Goal: Browse casually: Explore the website without a specific task or goal

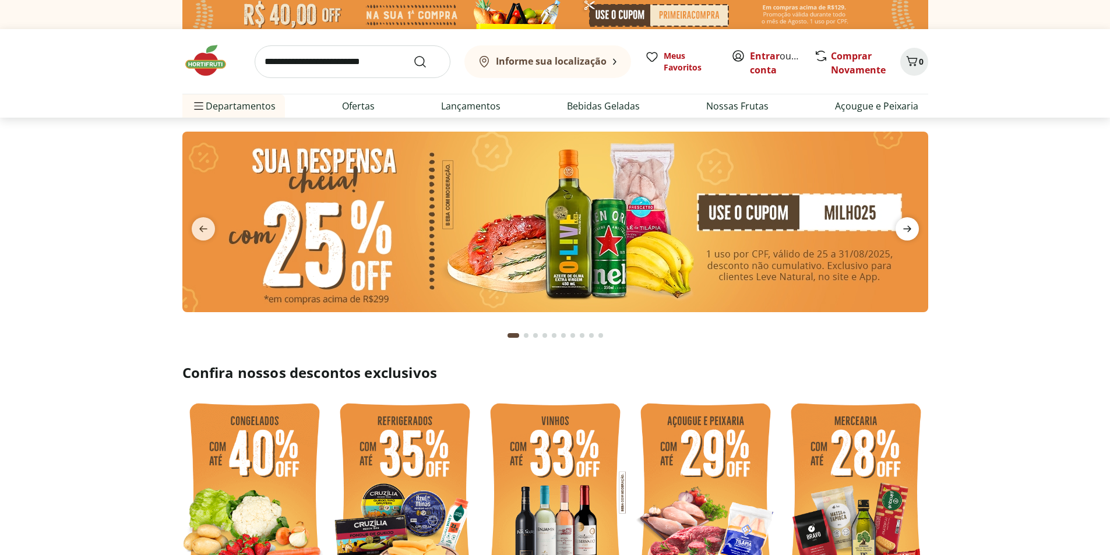
click at [903, 229] on icon "next" at bounding box center [907, 229] width 8 height 6
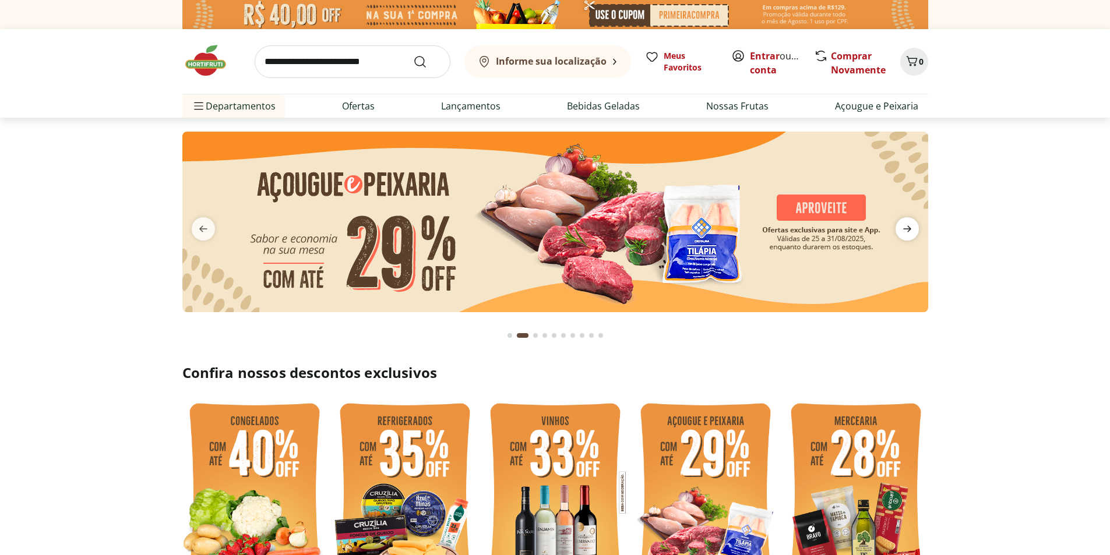
click at [906, 231] on icon "next" at bounding box center [907, 229] width 14 height 14
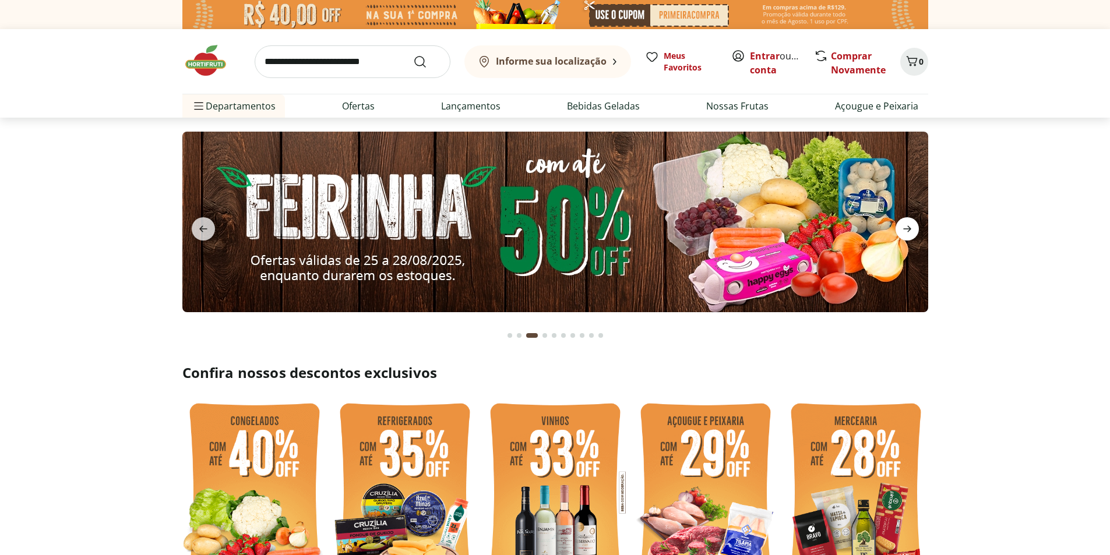
click at [906, 231] on icon "next" at bounding box center [907, 229] width 14 height 14
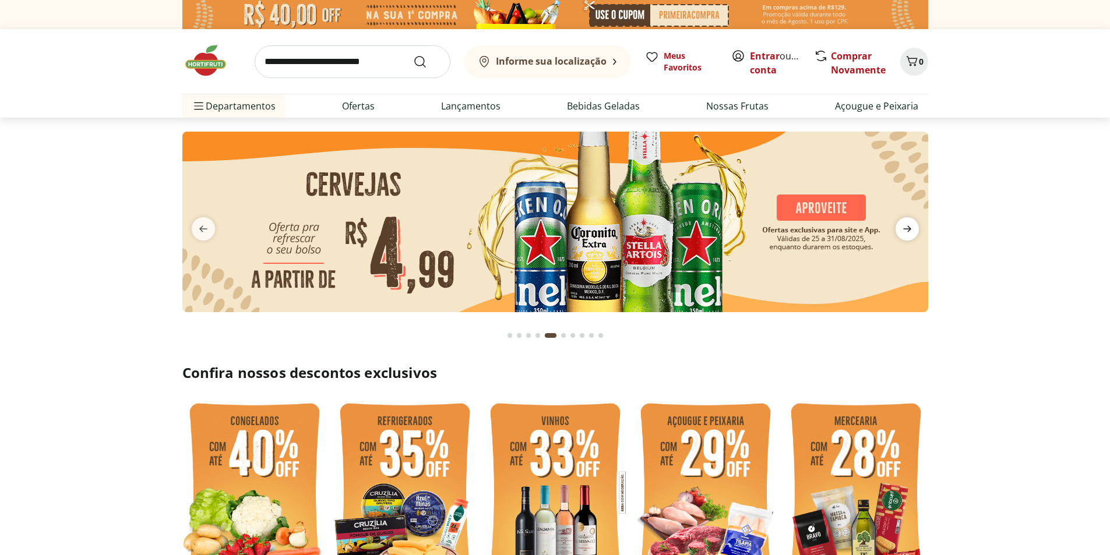
click at [908, 230] on icon "next" at bounding box center [907, 229] width 14 height 14
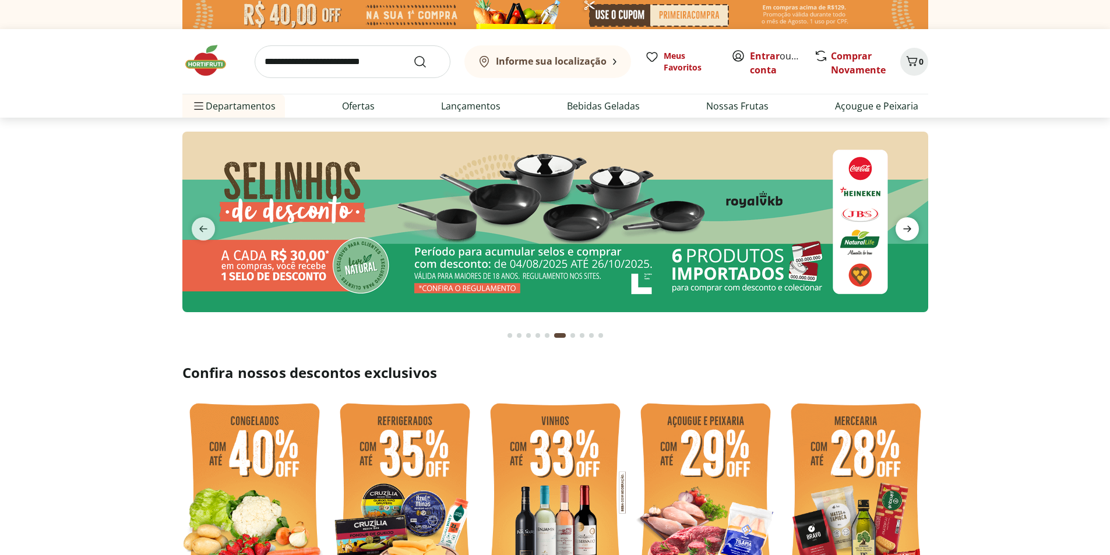
click at [908, 230] on icon "next" at bounding box center [907, 229] width 14 height 14
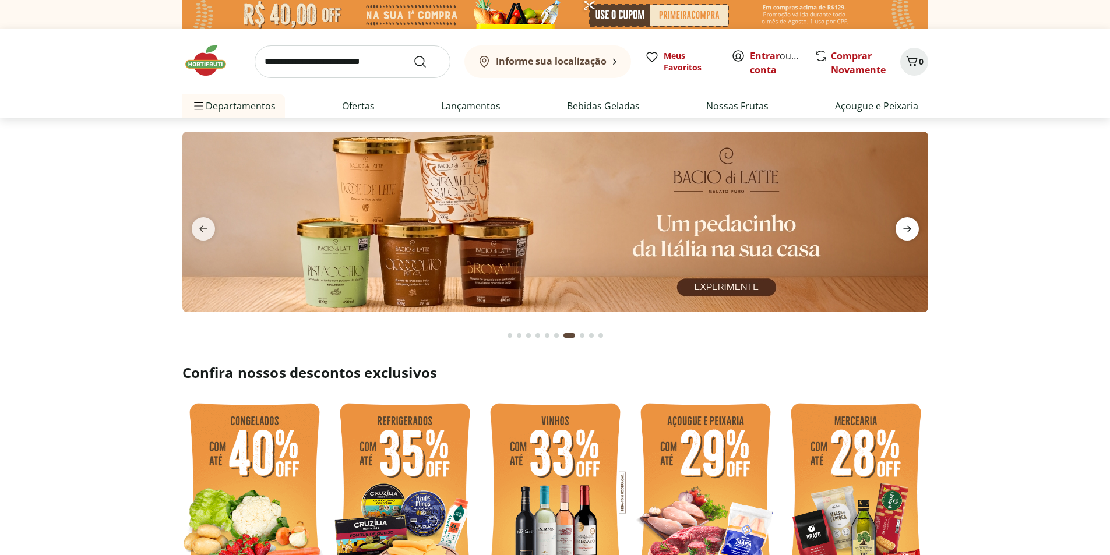
click at [908, 230] on icon "next" at bounding box center [907, 229] width 14 height 14
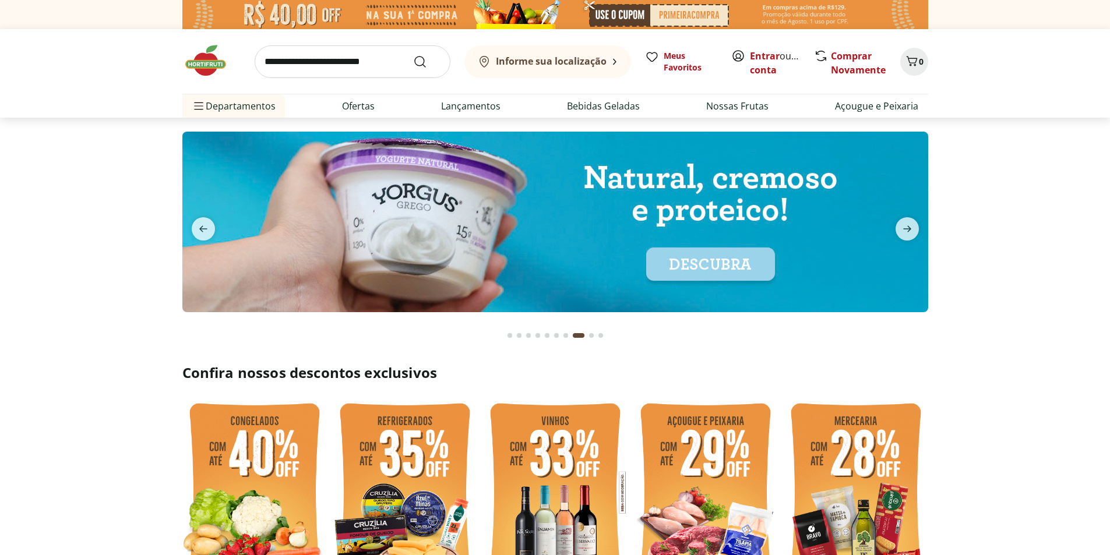
click at [709, 263] on img at bounding box center [555, 222] width 746 height 181
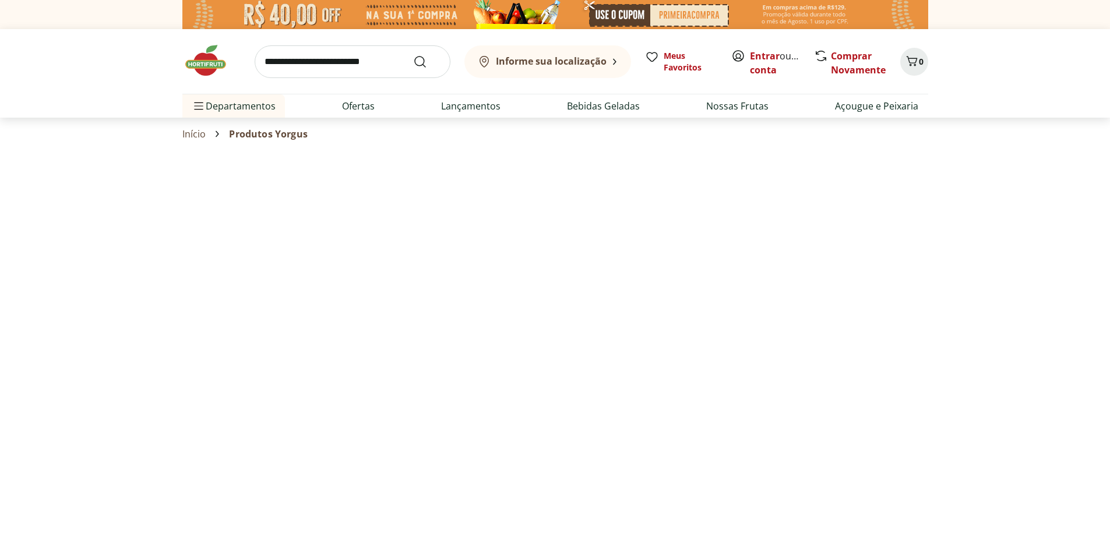
select select "**********"
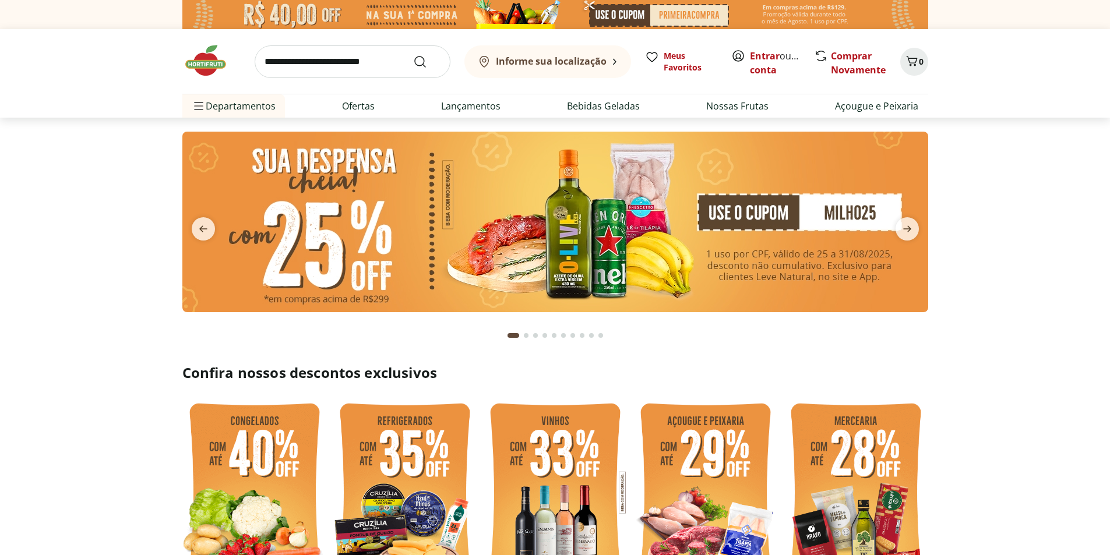
click at [531, 260] on img at bounding box center [555, 222] width 746 height 181
click at [570, 227] on img at bounding box center [555, 222] width 746 height 181
click at [571, 228] on img at bounding box center [555, 222] width 746 height 181
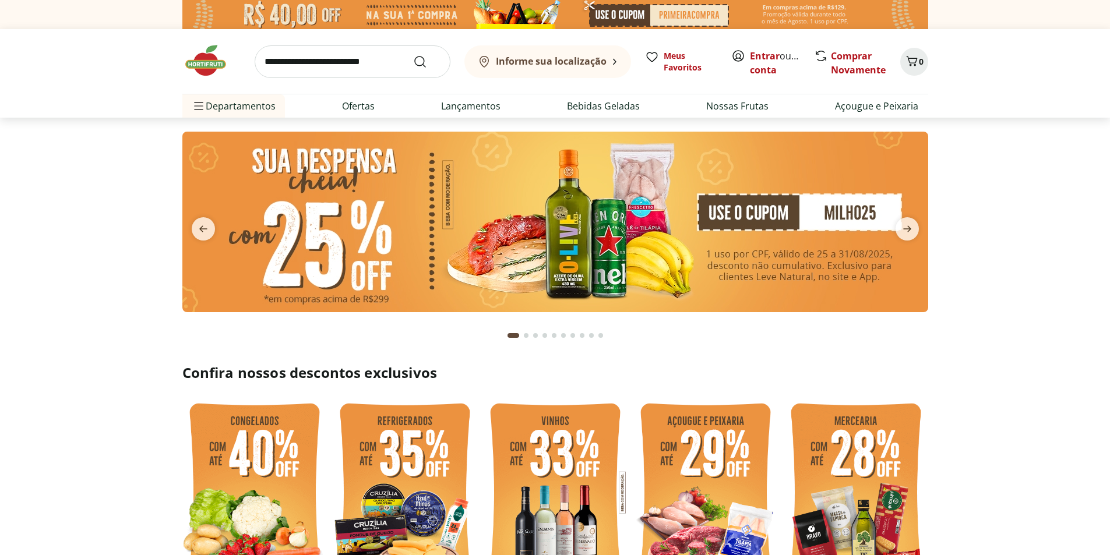
click at [572, 228] on img at bounding box center [555, 222] width 746 height 181
drag, startPoint x: 572, startPoint y: 228, endPoint x: 444, endPoint y: 183, distance: 135.6
click at [568, 224] on img at bounding box center [555, 222] width 746 height 181
click at [282, 195] on img at bounding box center [555, 222] width 746 height 181
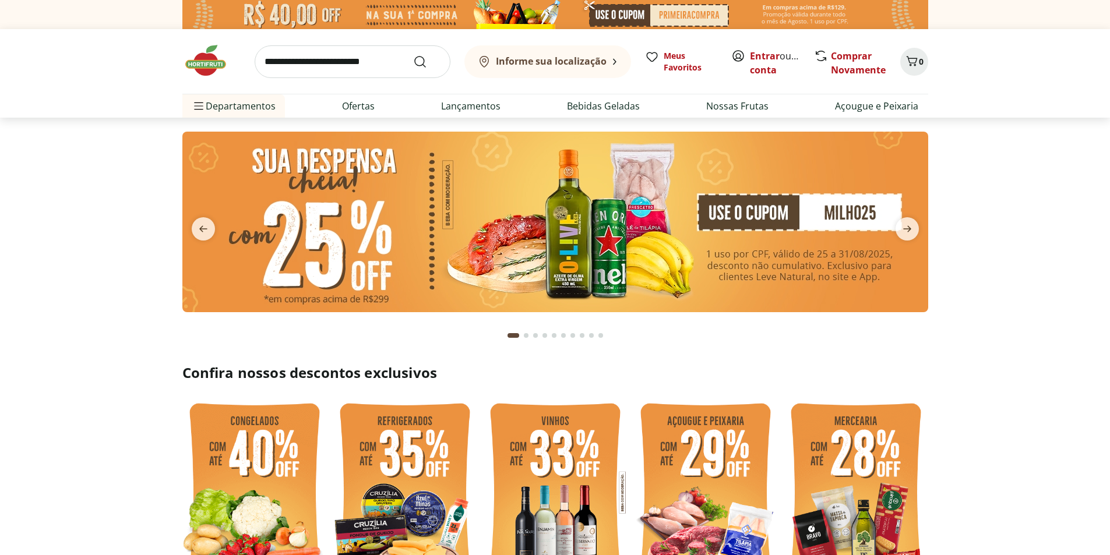
click at [322, 245] on img at bounding box center [555, 222] width 746 height 181
drag, startPoint x: 426, startPoint y: 238, endPoint x: 525, endPoint y: 235, distance: 99.1
click at [492, 236] on img at bounding box center [555, 222] width 746 height 181
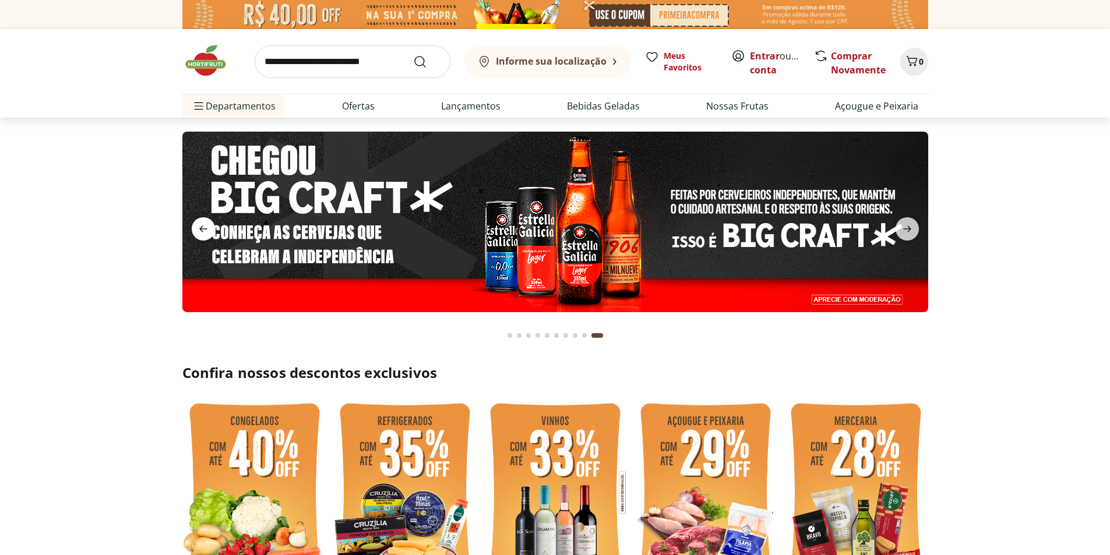
click at [202, 234] on icon "previous" at bounding box center [203, 229] width 14 height 14
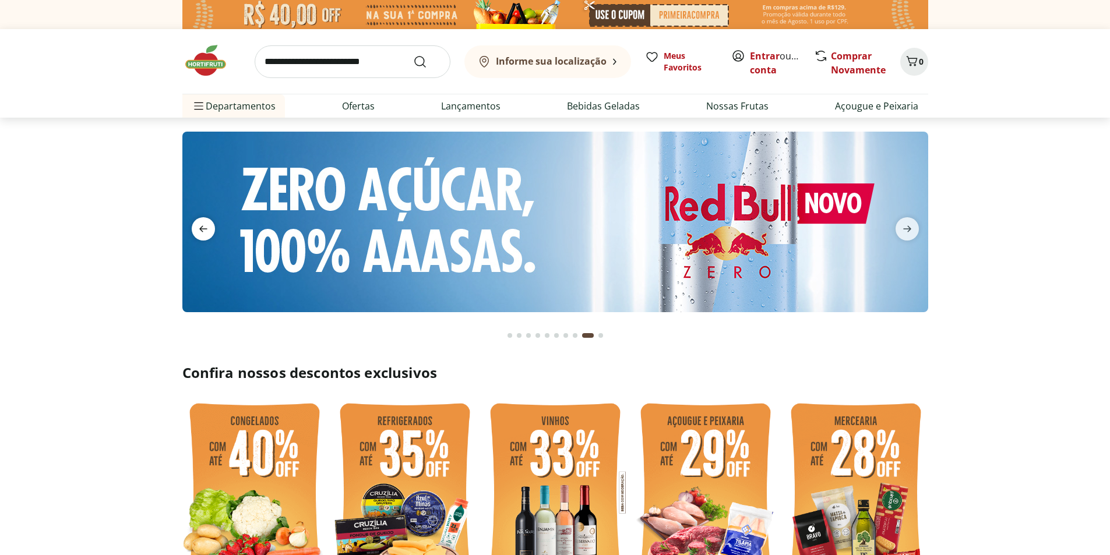
click at [202, 234] on icon "previous" at bounding box center [203, 229] width 14 height 14
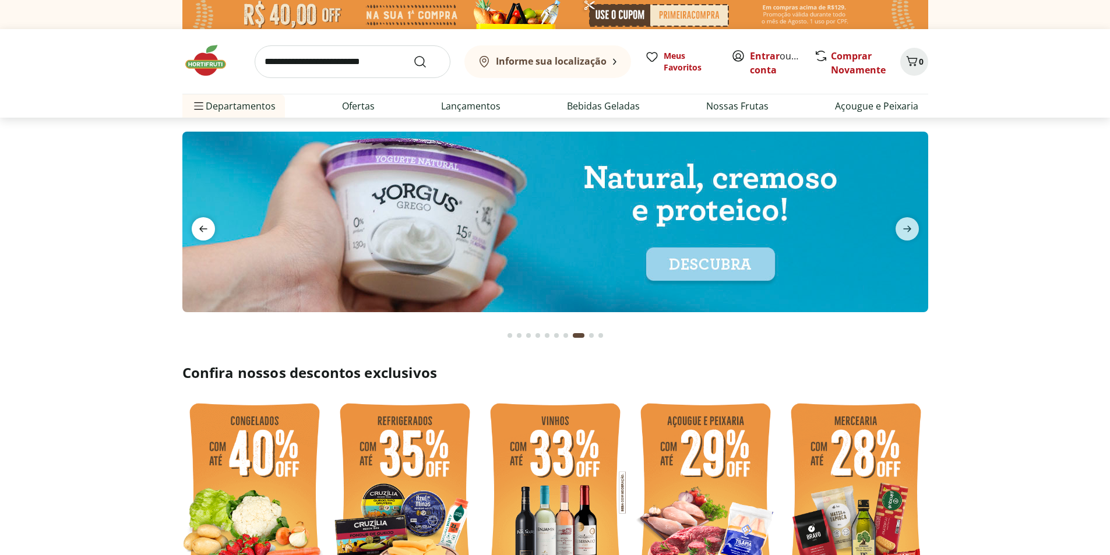
click at [202, 234] on icon "previous" at bounding box center [203, 229] width 14 height 14
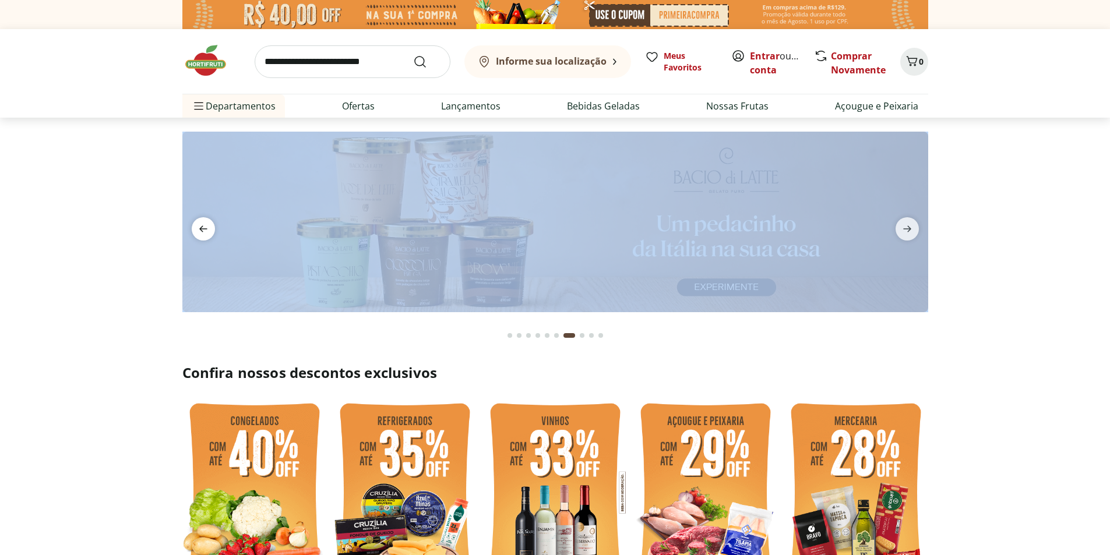
click at [202, 234] on icon "previous" at bounding box center [203, 229] width 14 height 14
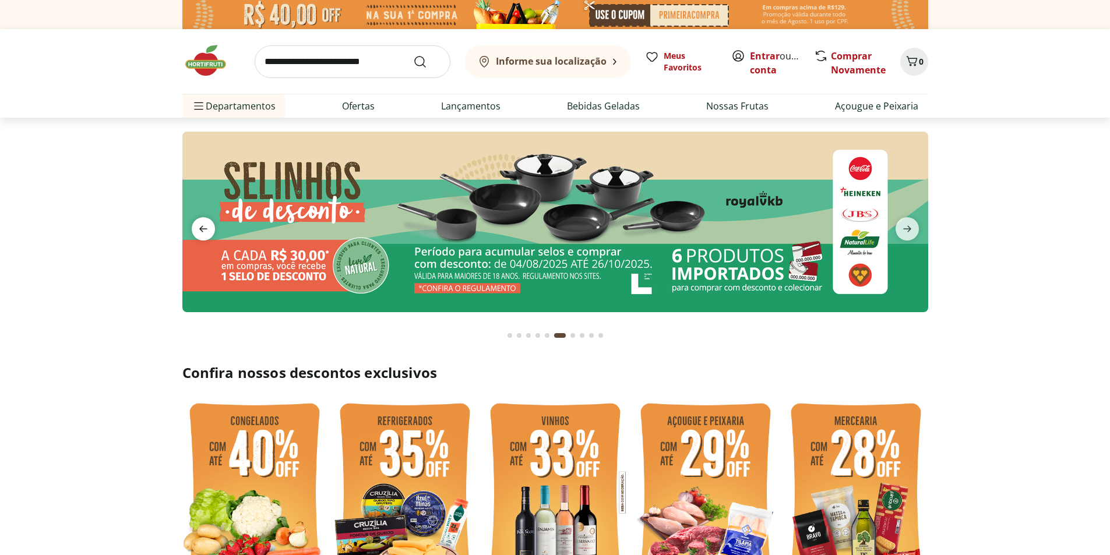
click at [202, 234] on icon "previous" at bounding box center [203, 229] width 14 height 14
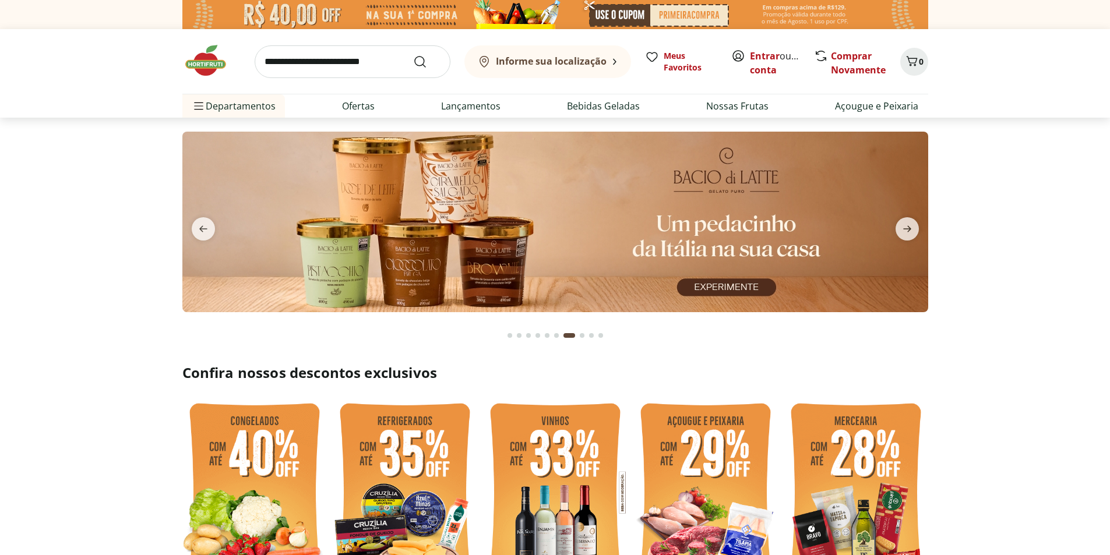
click at [1107, 178] on section at bounding box center [555, 234] width 1110 height 232
click at [902, 228] on icon "next" at bounding box center [907, 229] width 14 height 14
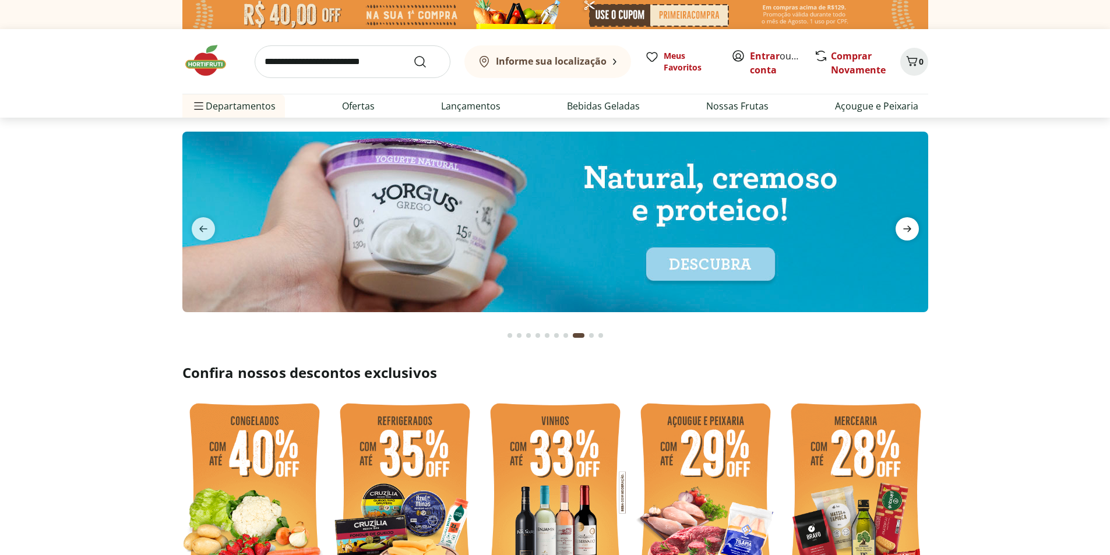
click at [902, 228] on icon "next" at bounding box center [907, 229] width 14 height 14
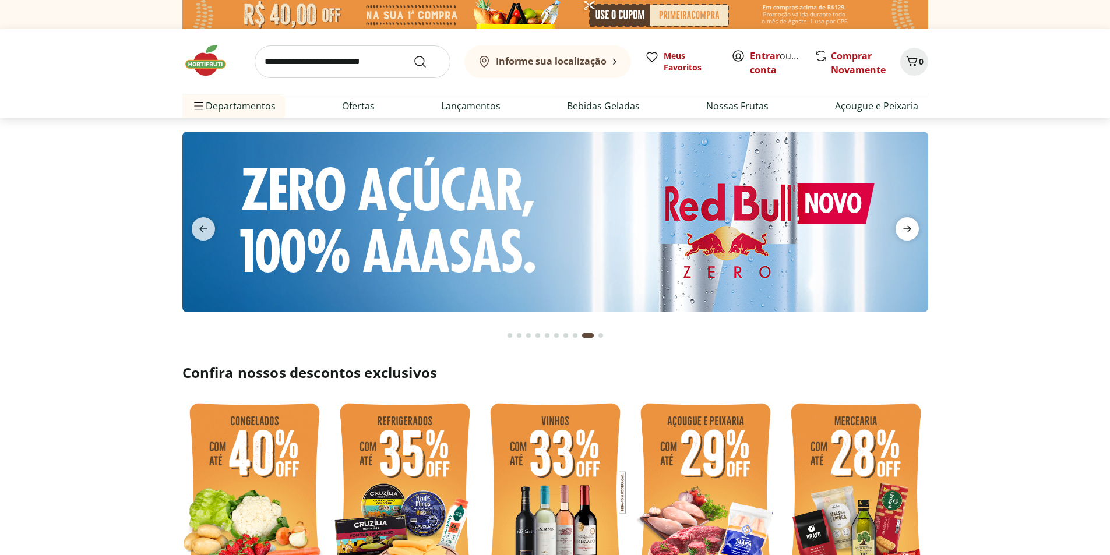
click at [902, 228] on icon "next" at bounding box center [907, 229] width 14 height 14
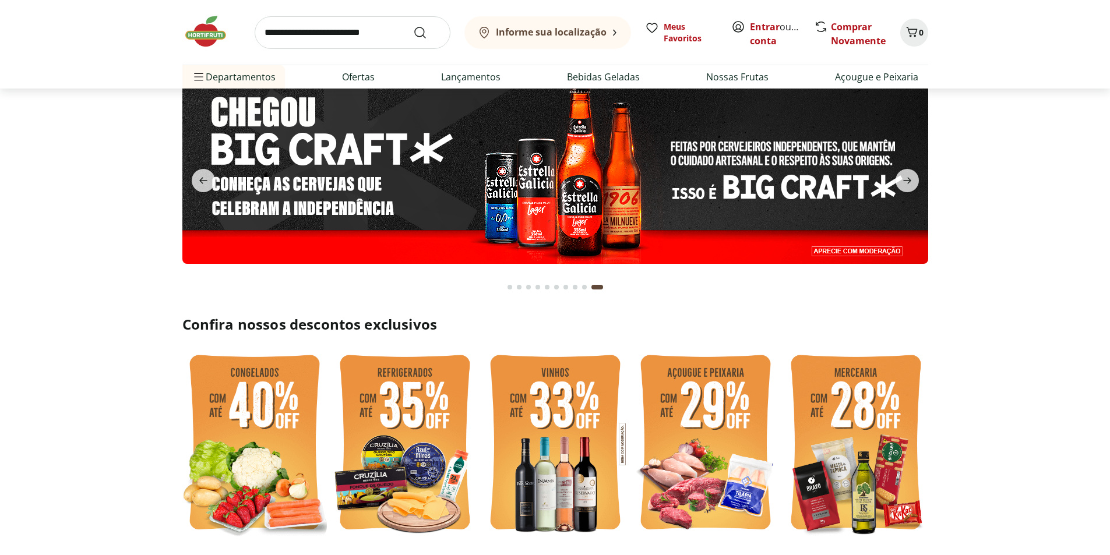
scroll to position [70, 0]
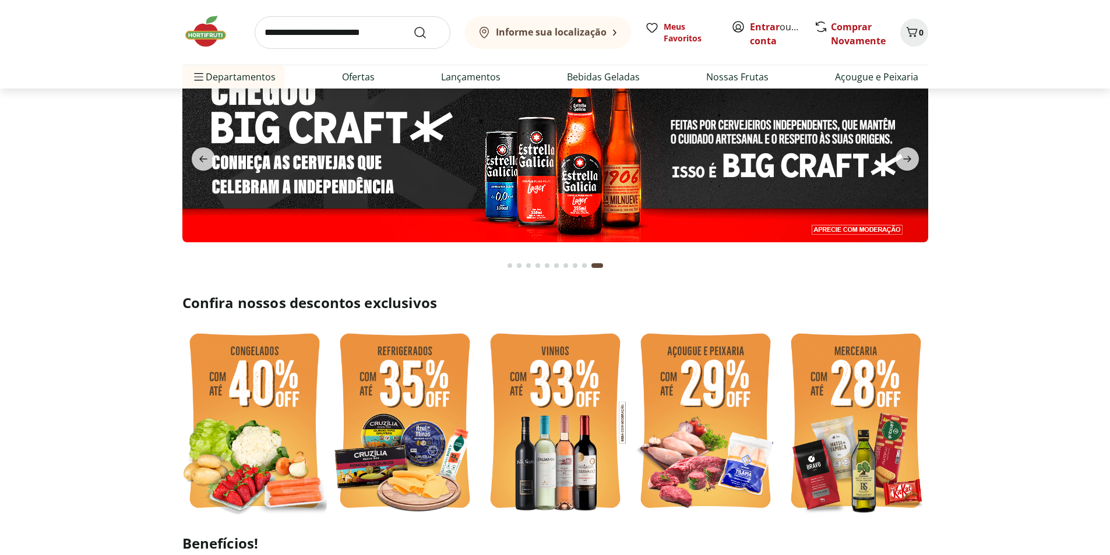
click at [380, 304] on h2 "Confira nossos descontos exclusivos" at bounding box center [555, 303] width 746 height 19
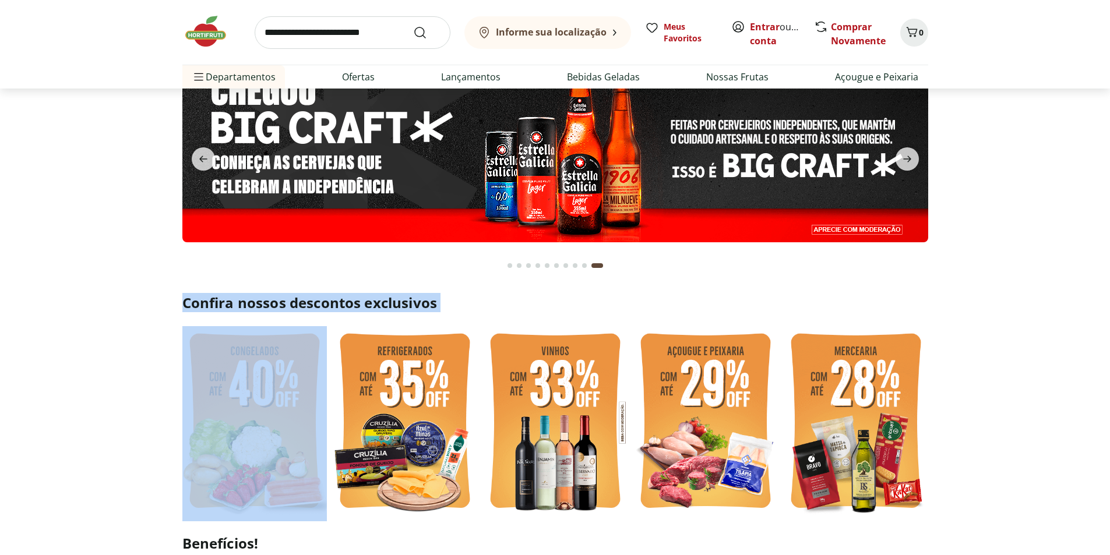
click at [380, 304] on h2 "Confira nossos descontos exclusivos" at bounding box center [555, 303] width 746 height 19
copy h2 "Confira nossos descontos exclusivos"
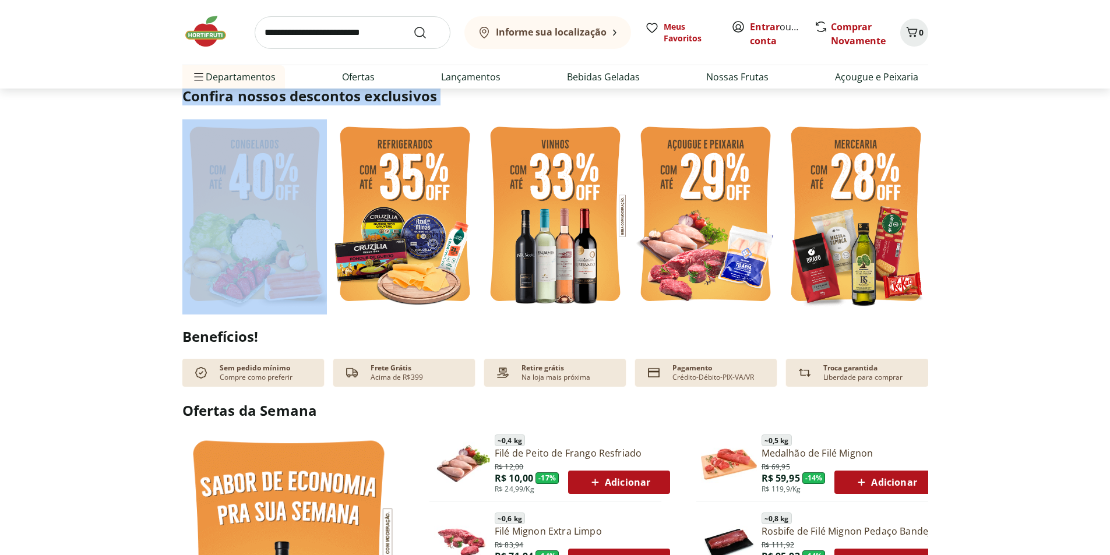
scroll to position [280, 0]
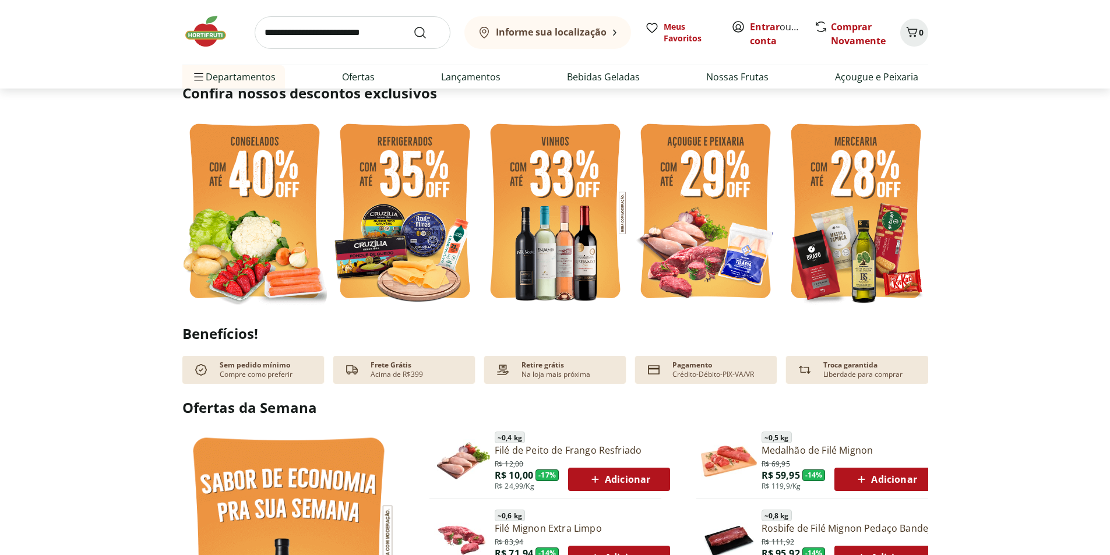
click at [310, 334] on h2 "Benefícios!" at bounding box center [555, 334] width 746 height 16
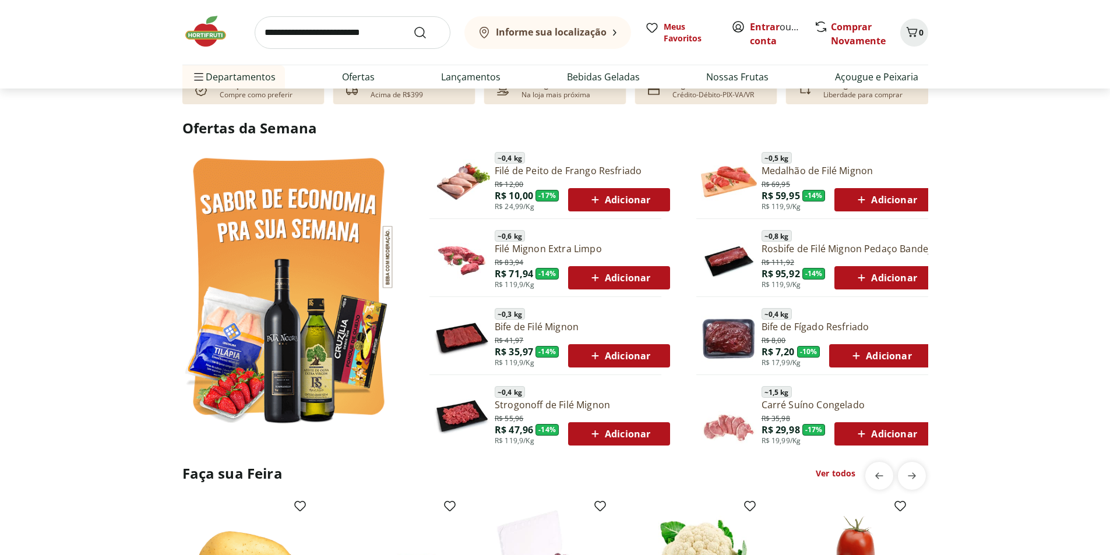
scroll to position [489, 0]
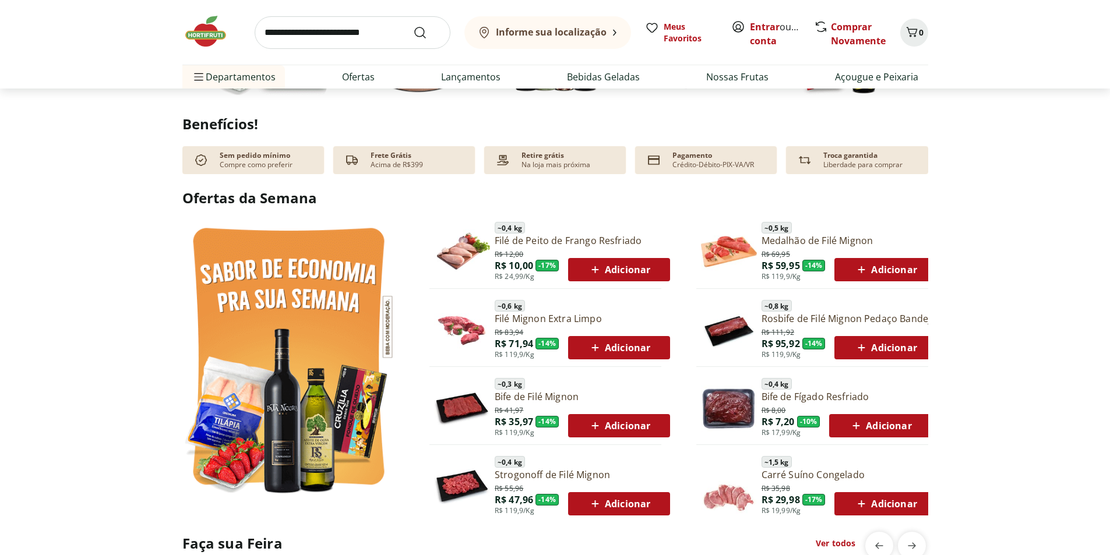
click at [304, 204] on h2 "Ofertas da Semana" at bounding box center [555, 198] width 746 height 20
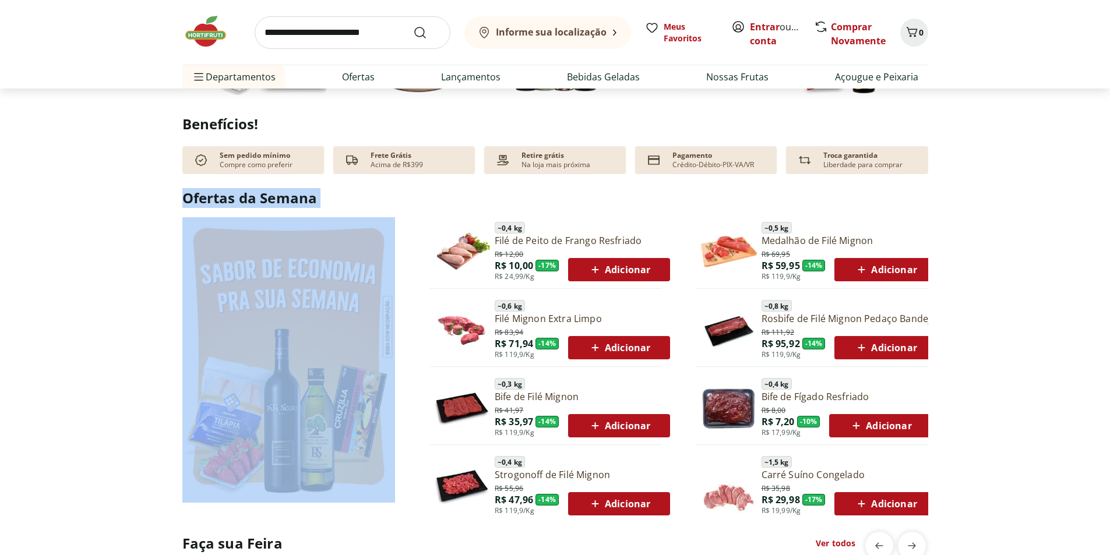
click at [304, 204] on h2 "Ofertas da Semana" at bounding box center [555, 198] width 746 height 20
copy h2 "Ofertas da Semana"
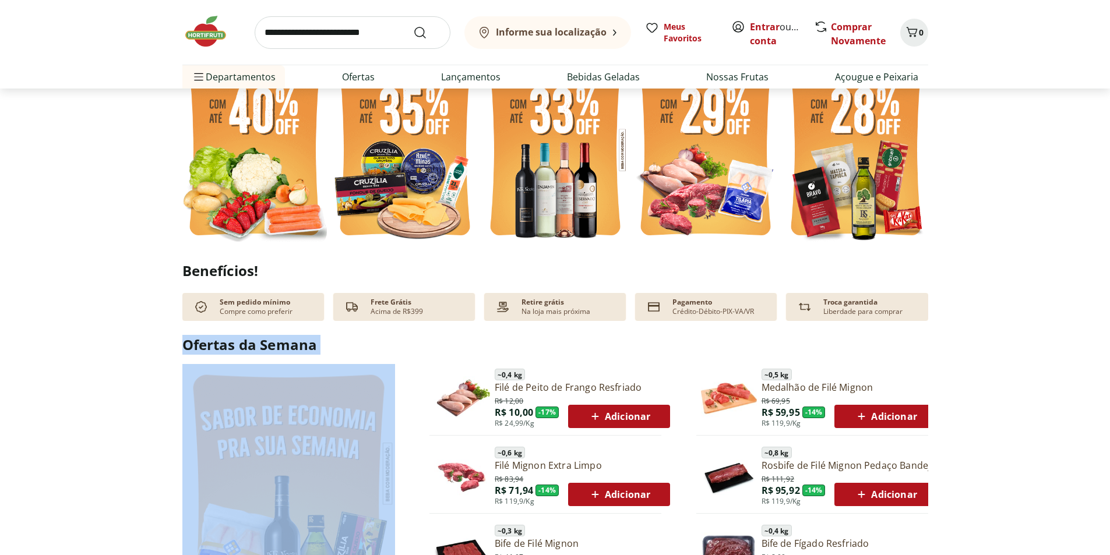
scroll to position [349, 0]
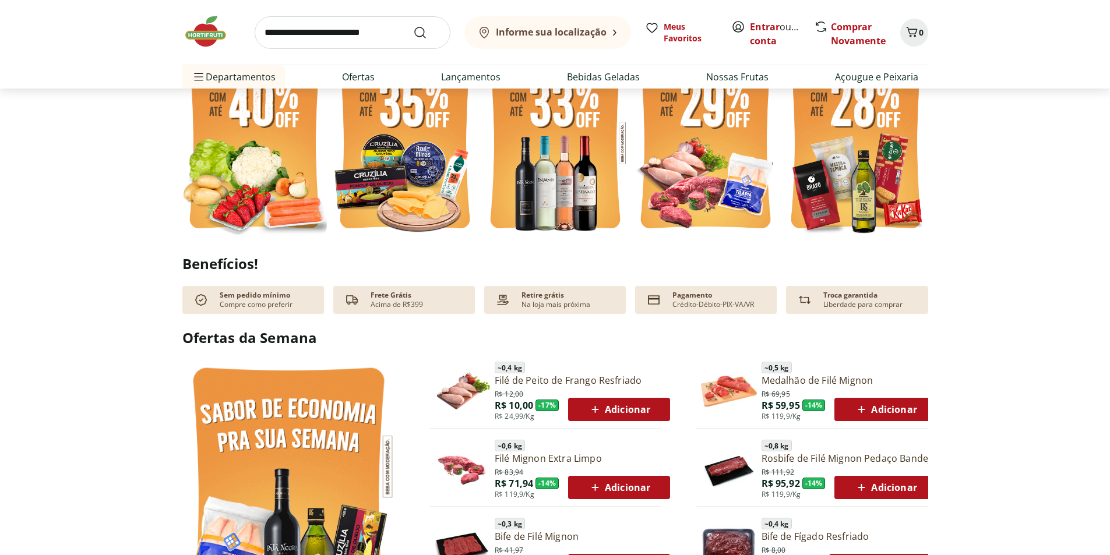
click at [231, 263] on h2 "Benefícios!" at bounding box center [555, 264] width 746 height 16
click at [204, 264] on h2 "Benefícios!" at bounding box center [555, 264] width 746 height 16
drag, startPoint x: 264, startPoint y: 269, endPoint x: 167, endPoint y: 267, distance: 97.3
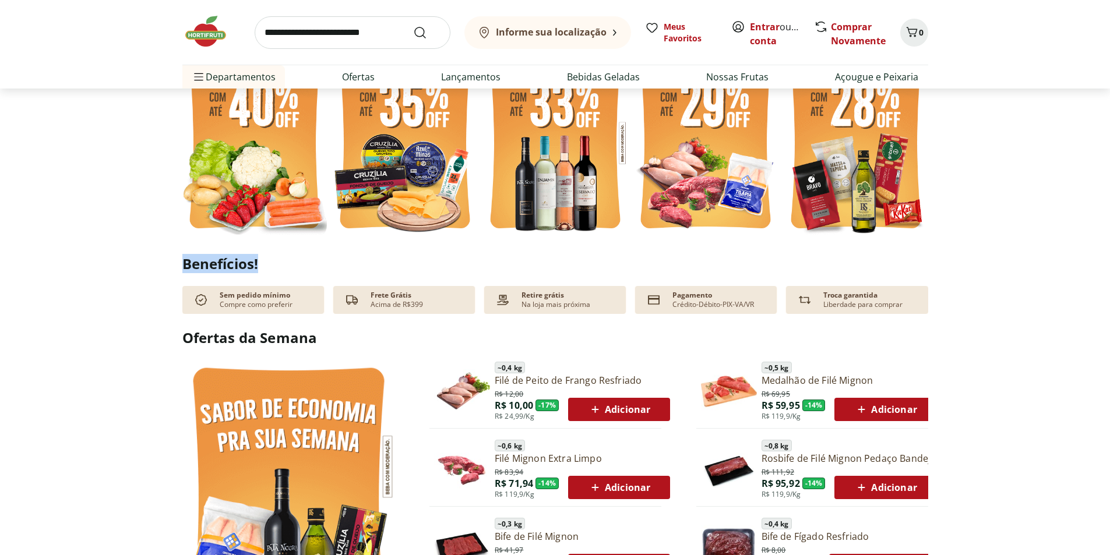
click at [167, 267] on section "Benefícios! Sem pedido mínimo Compre como preferir Frete Grátis Acima de R$399 …" at bounding box center [555, 285] width 1110 height 58
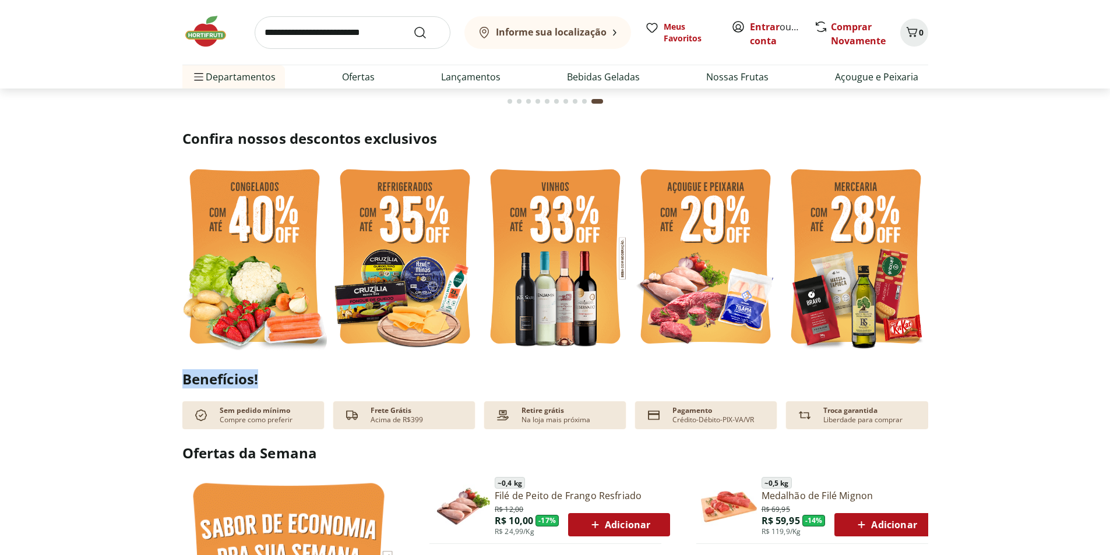
scroll to position [210, 0]
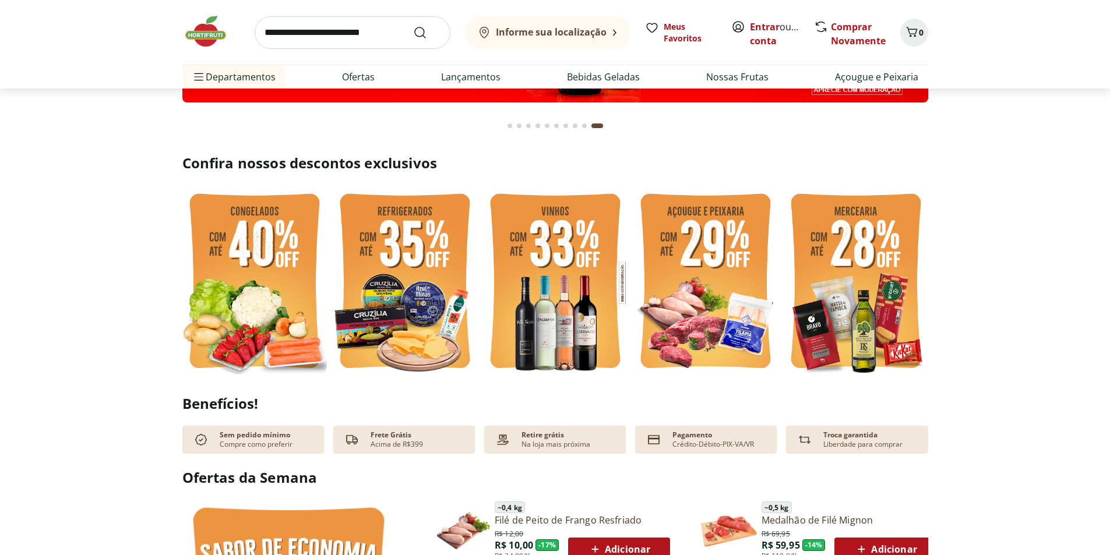
click at [337, 168] on h2 "Confira nossos descontos exclusivos" at bounding box center [555, 163] width 746 height 19
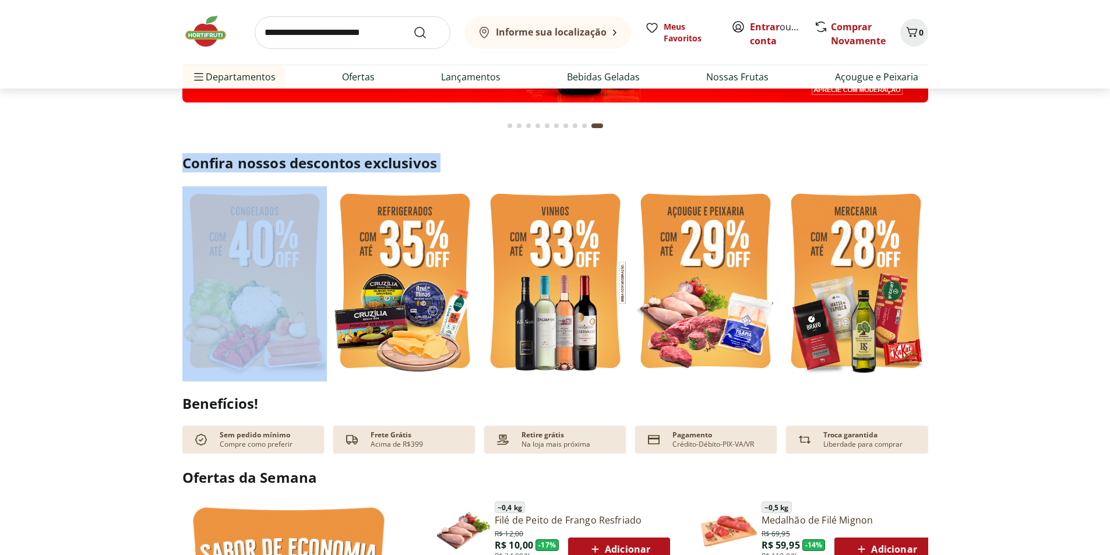
click at [337, 169] on h2 "Confira nossos descontos exclusivos" at bounding box center [555, 163] width 746 height 19
copy h2 "Confira nossos descontos exclusivos"
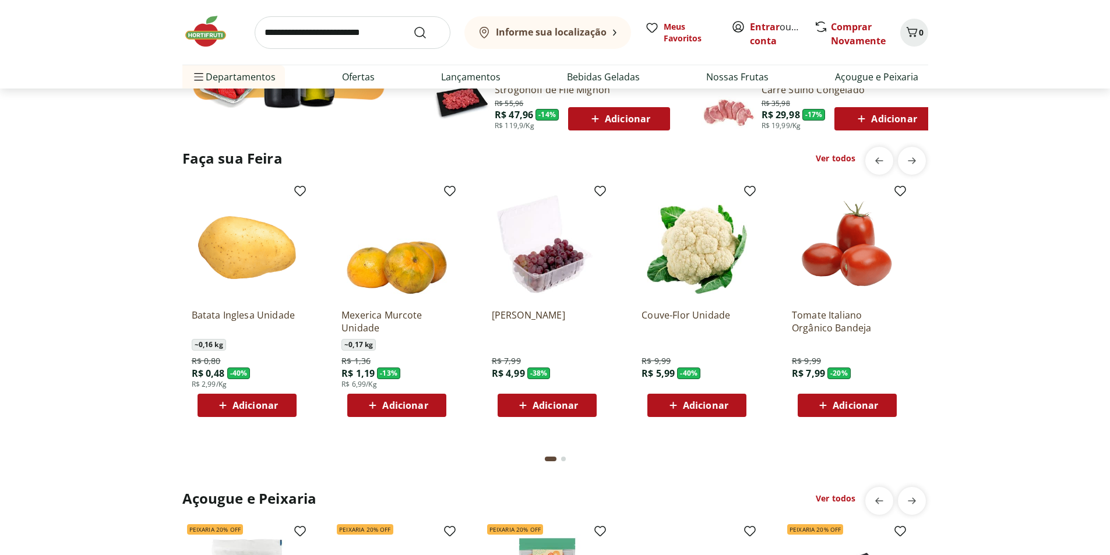
scroll to position [839, 0]
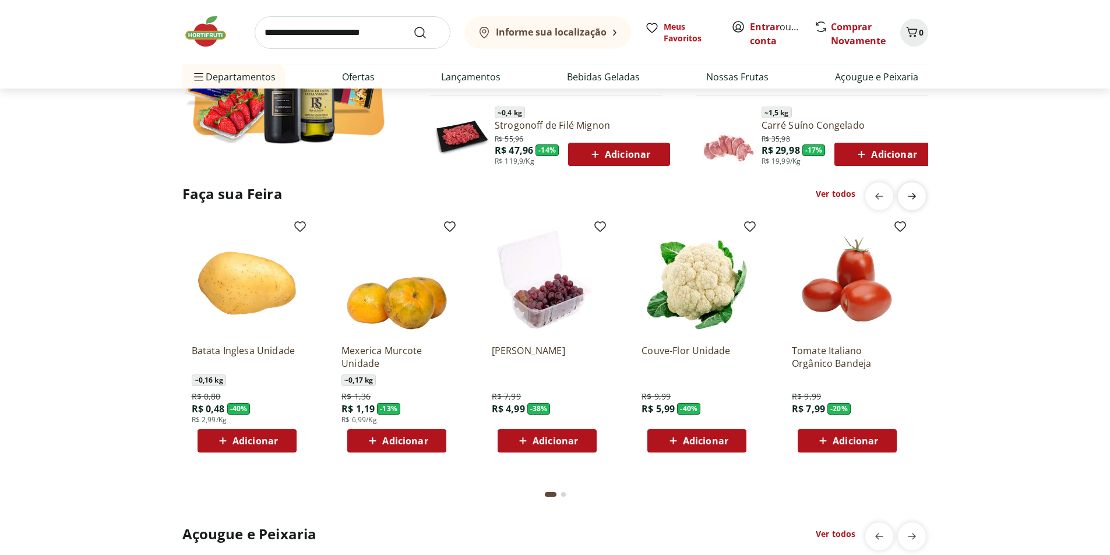
click at [911, 199] on icon "next" at bounding box center [912, 196] width 14 height 14
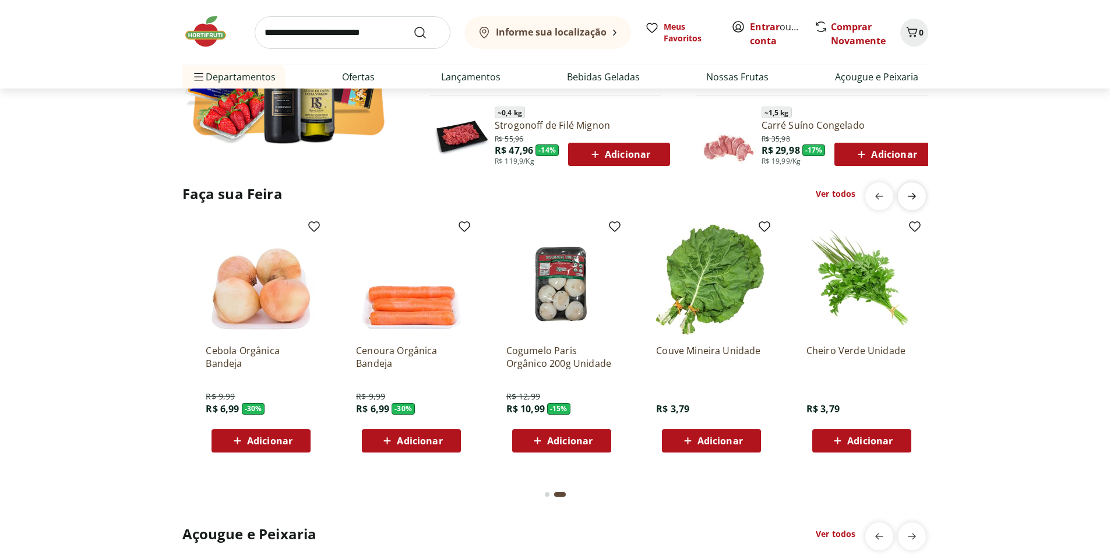
scroll to position [0, 750]
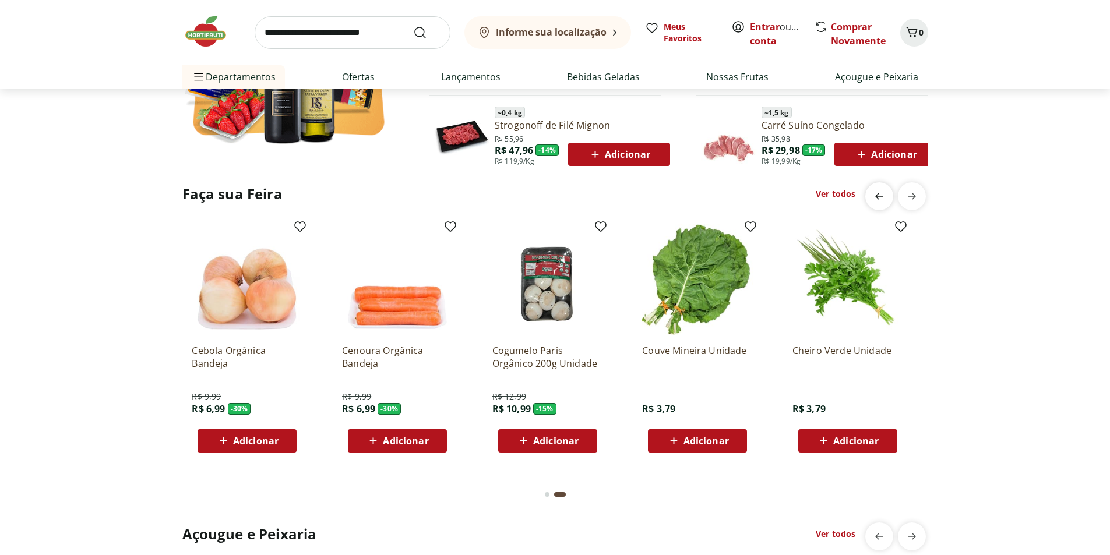
click at [865, 197] on div "previous" at bounding box center [879, 196] width 28 height 28
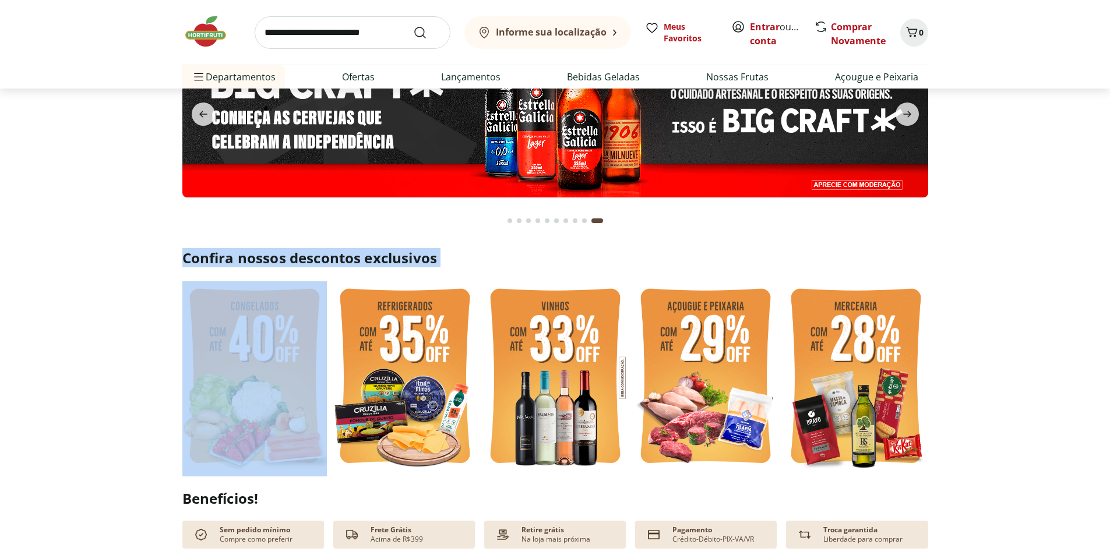
scroll to position [0, 0]
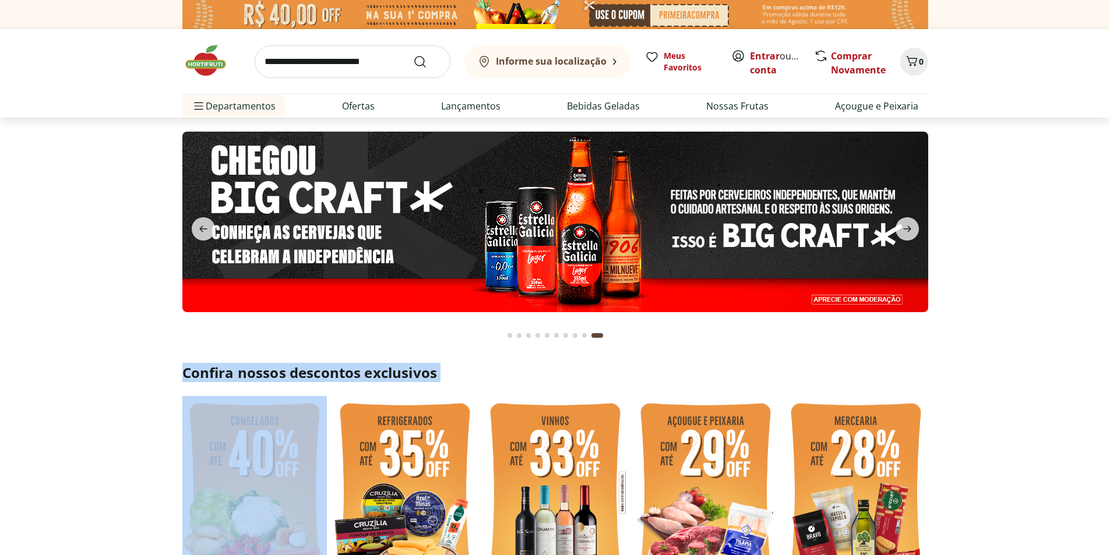
click at [586, 334] on button "Go to page 9 from fs-carousel" at bounding box center [584, 335] width 9 height 28
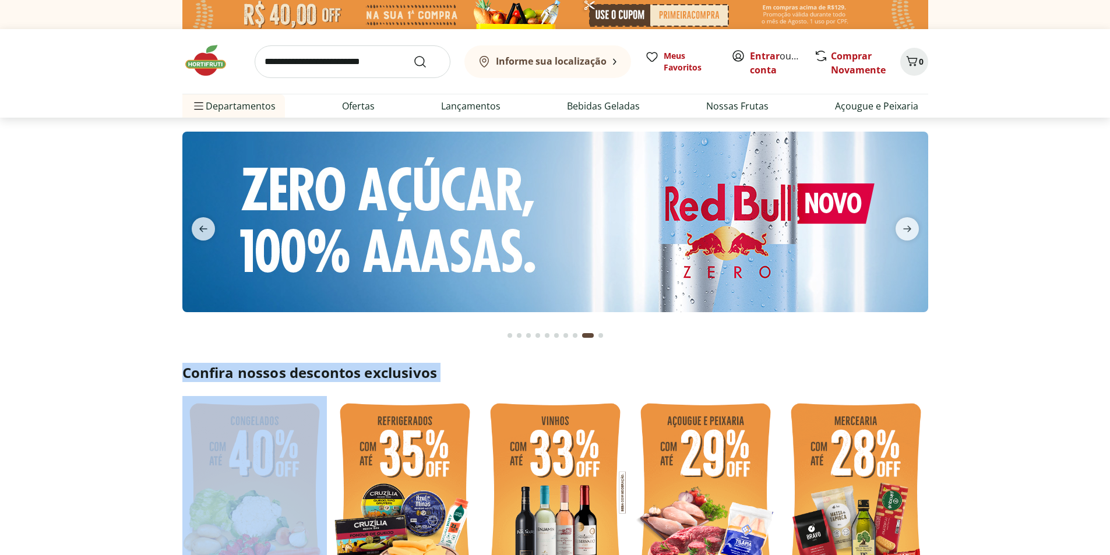
click at [575, 335] on div "Go to page 8 from fs-carousel" at bounding box center [575, 335] width 5 height 5
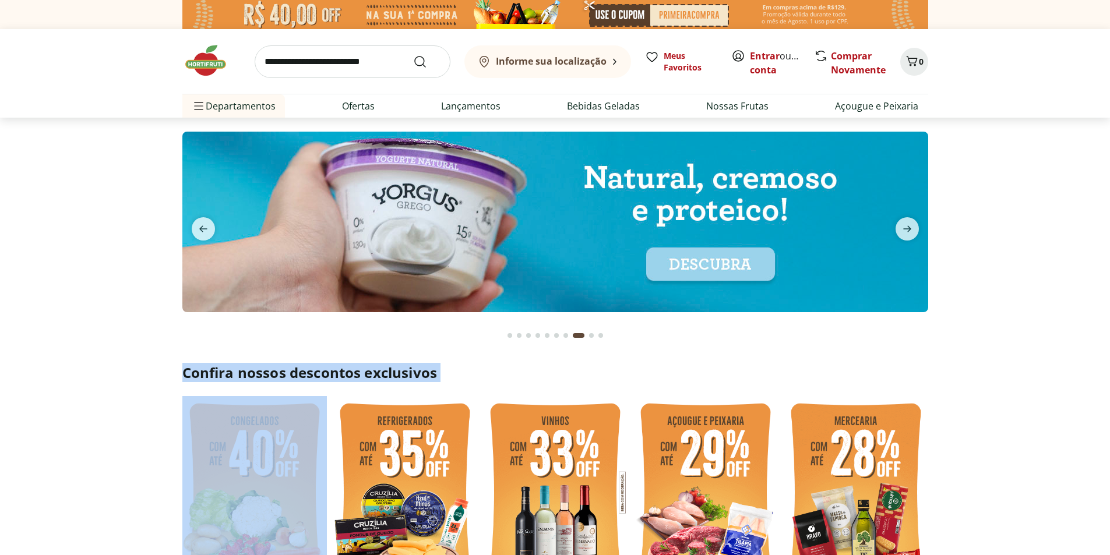
click at [566, 334] on div "Go to page 7 from fs-carousel" at bounding box center [565, 335] width 5 height 5
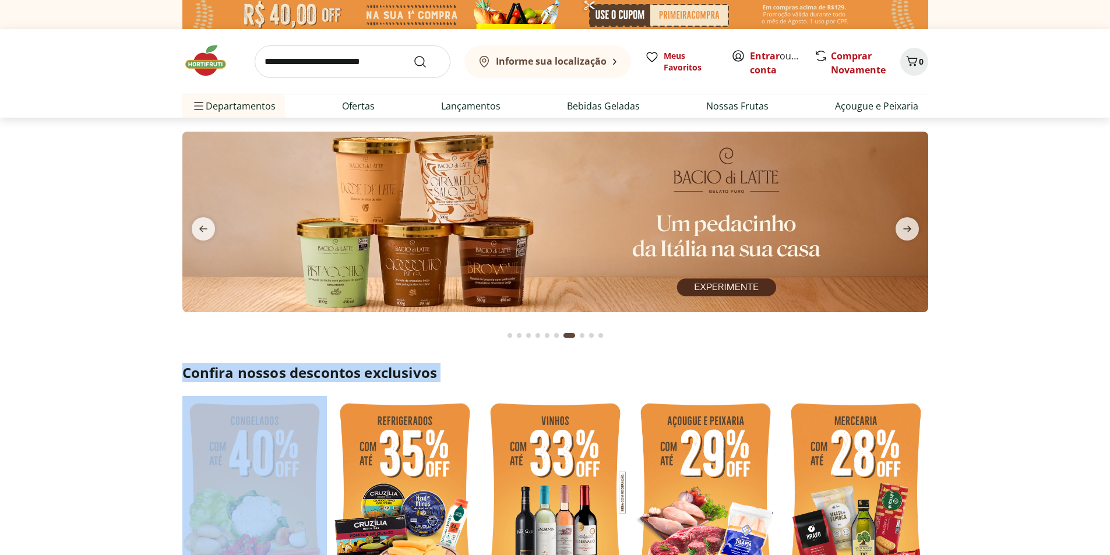
click at [558, 334] on button "Go to page 6 from fs-carousel" at bounding box center [556, 335] width 9 height 28
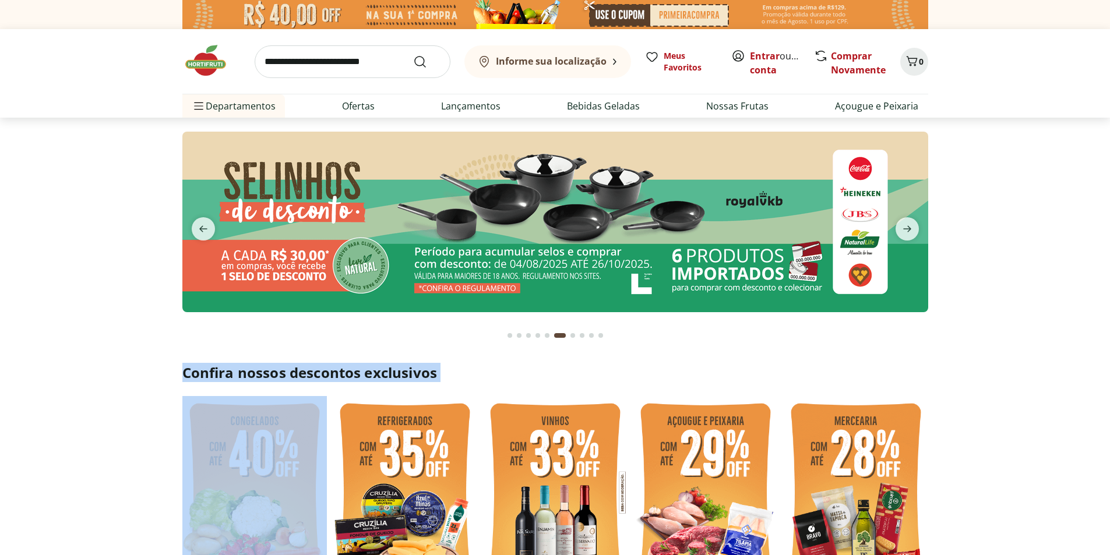
click at [544, 331] on button "Go to page 5 from fs-carousel" at bounding box center [546, 335] width 9 height 28
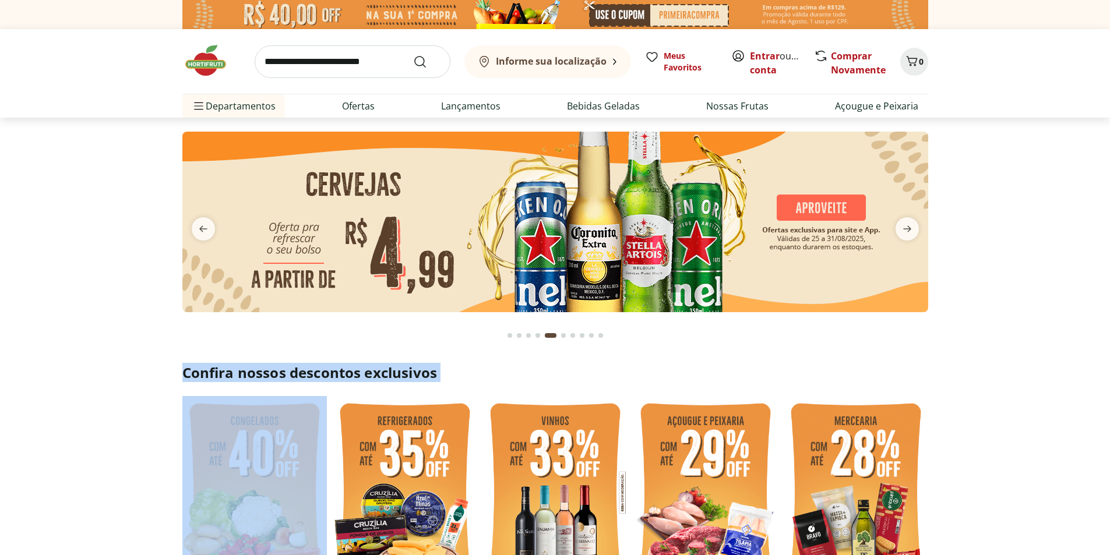
click at [539, 333] on div "Go to page 4 from fs-carousel" at bounding box center [537, 335] width 5 height 5
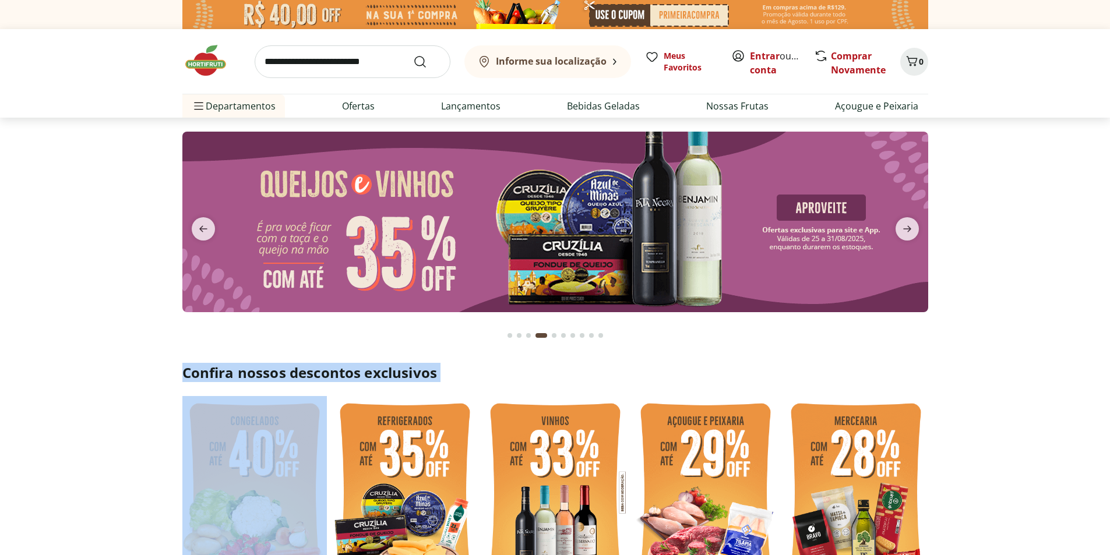
click at [528, 334] on div "Go to page 3 from fs-carousel" at bounding box center [528, 335] width 5 height 5
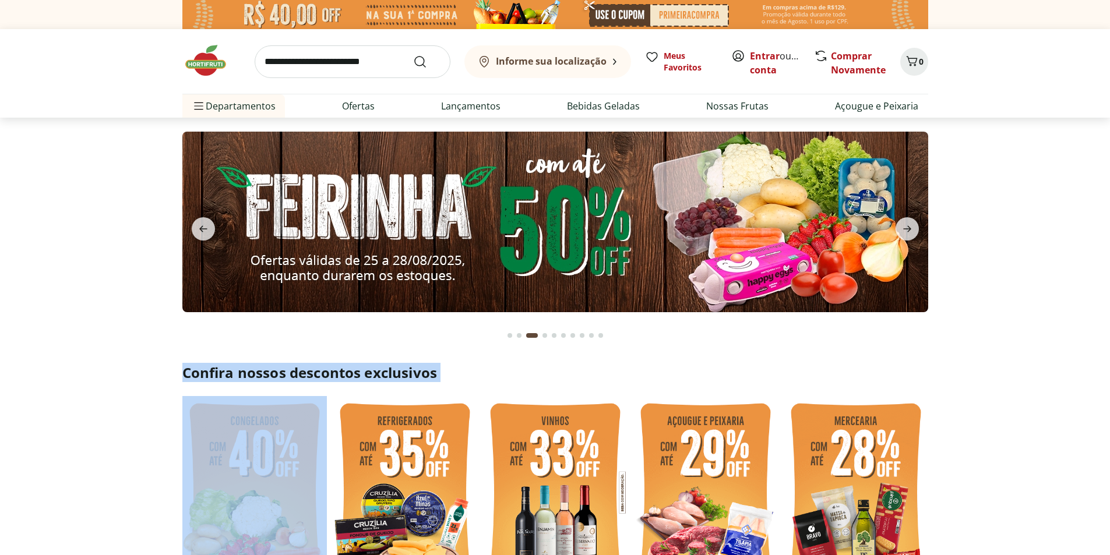
click at [514, 332] on button "Go to page 2 from fs-carousel" at bounding box center [518, 335] width 9 height 28
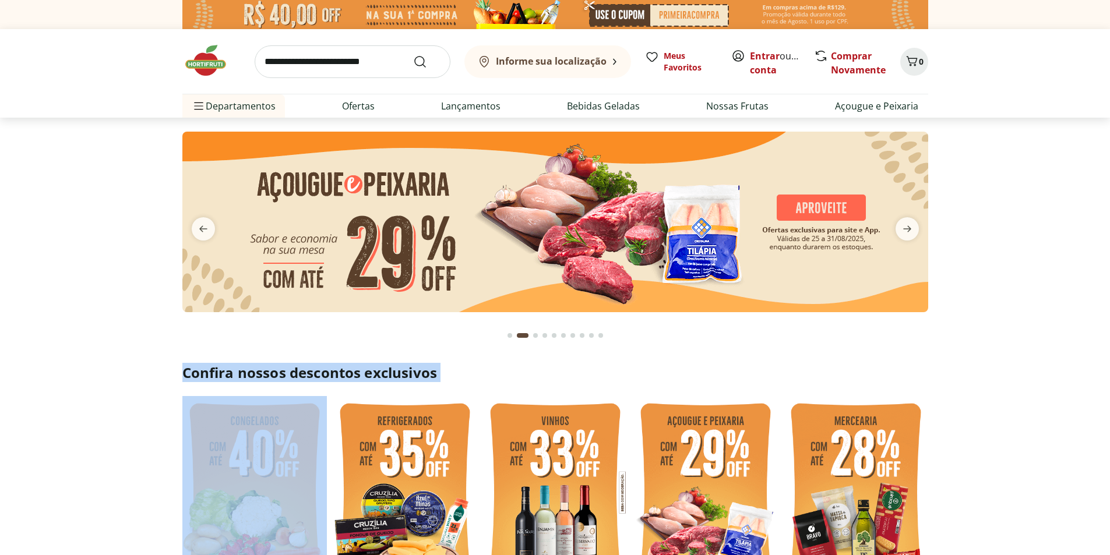
click at [506, 337] on button "Go to page 1 from fs-carousel" at bounding box center [509, 335] width 9 height 28
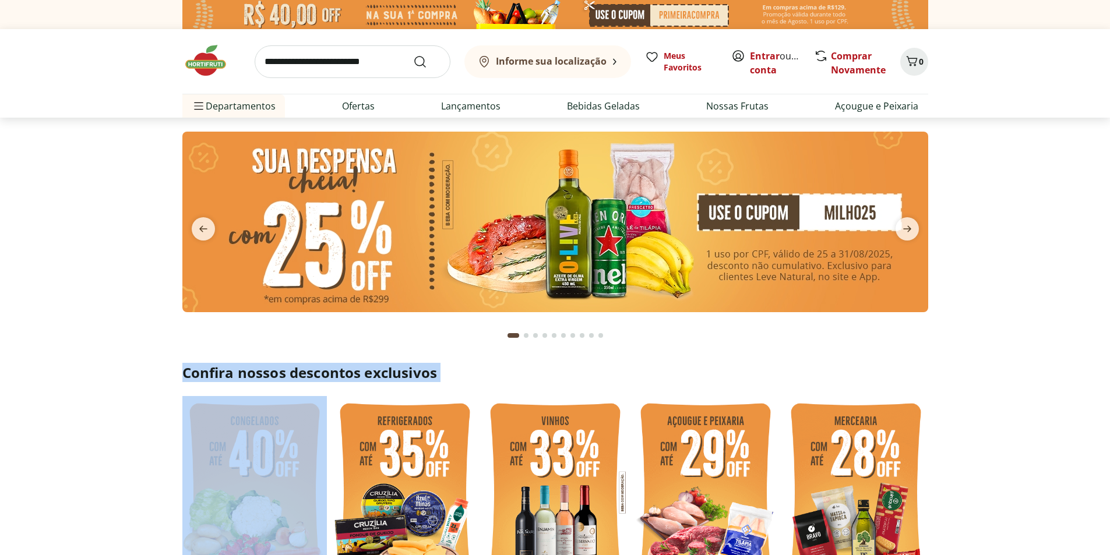
click at [526, 337] on div "Go to page 2 from fs-carousel" at bounding box center [526, 335] width 5 height 5
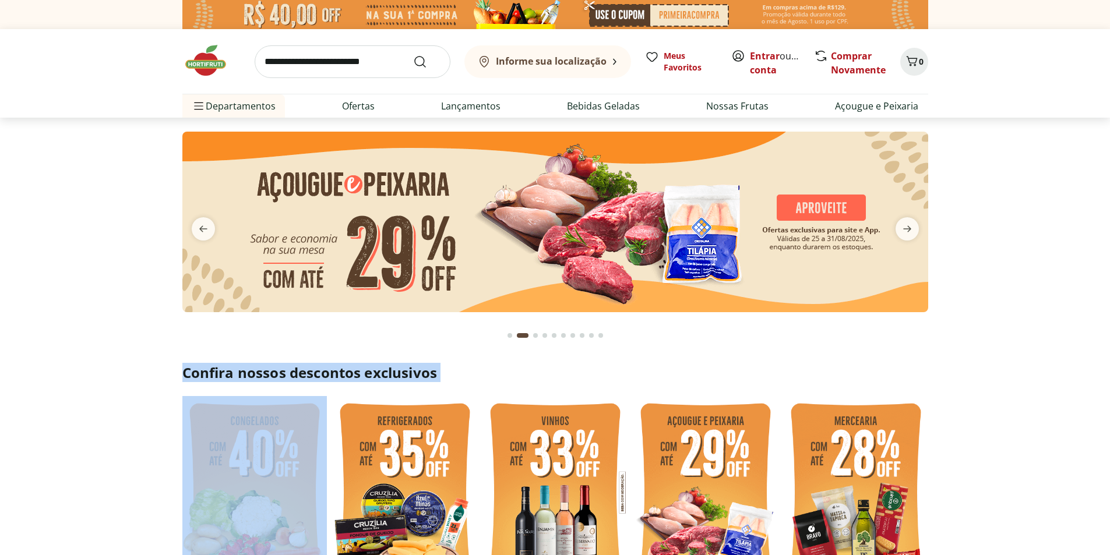
click at [537, 334] on div "Go to page 3 from fs-carousel" at bounding box center [535, 335] width 5 height 5
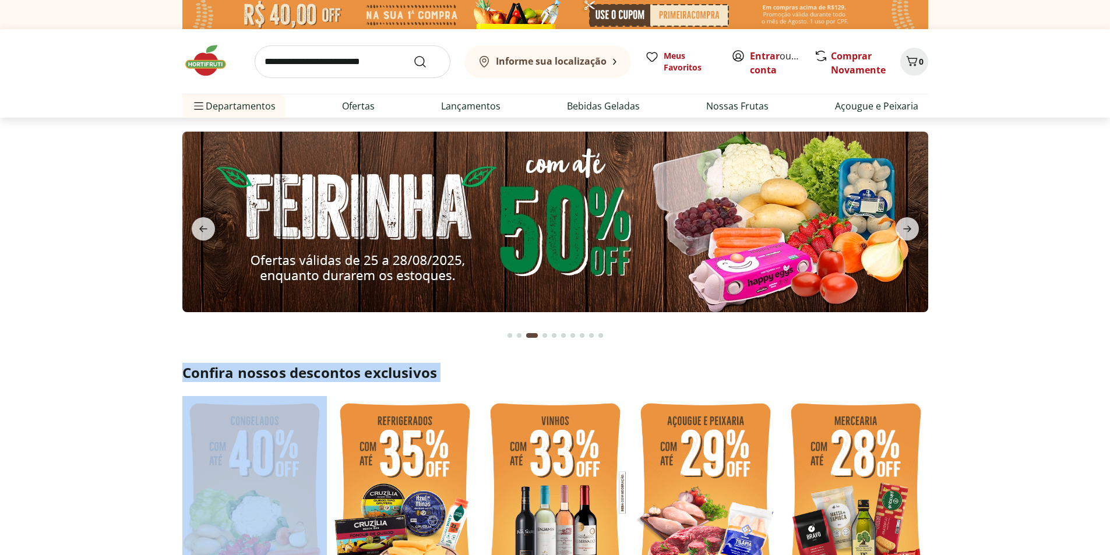
click at [547, 336] on button "Go to page 4 from fs-carousel" at bounding box center [544, 335] width 9 height 28
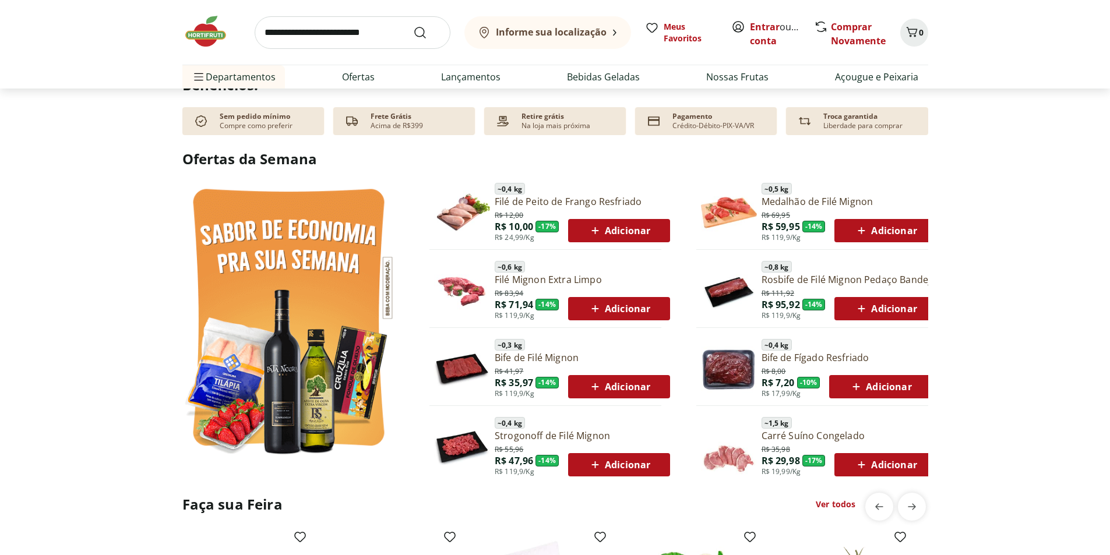
scroll to position [559, 0]
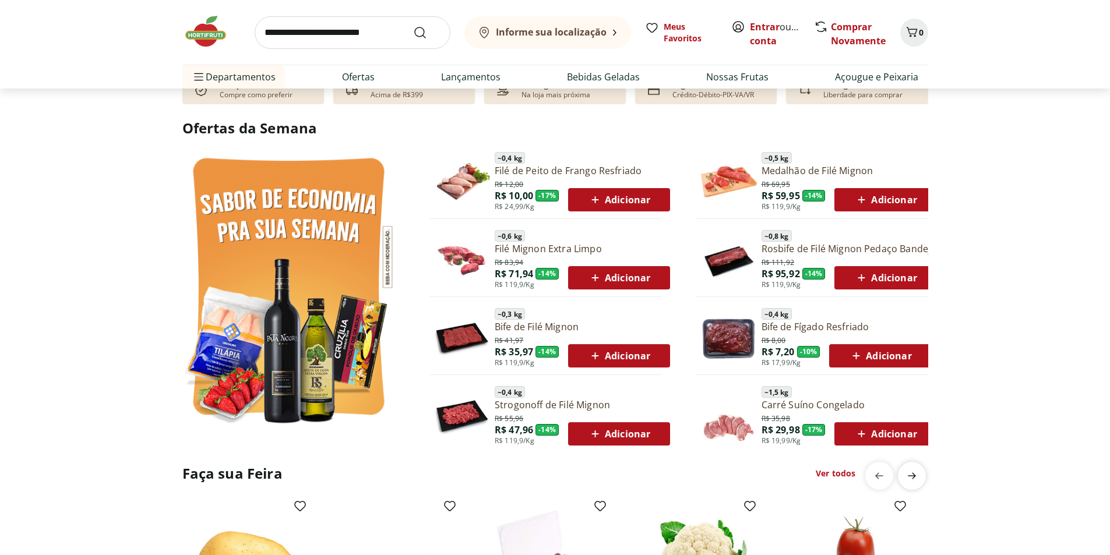
click at [912, 475] on icon "next" at bounding box center [912, 476] width 14 height 14
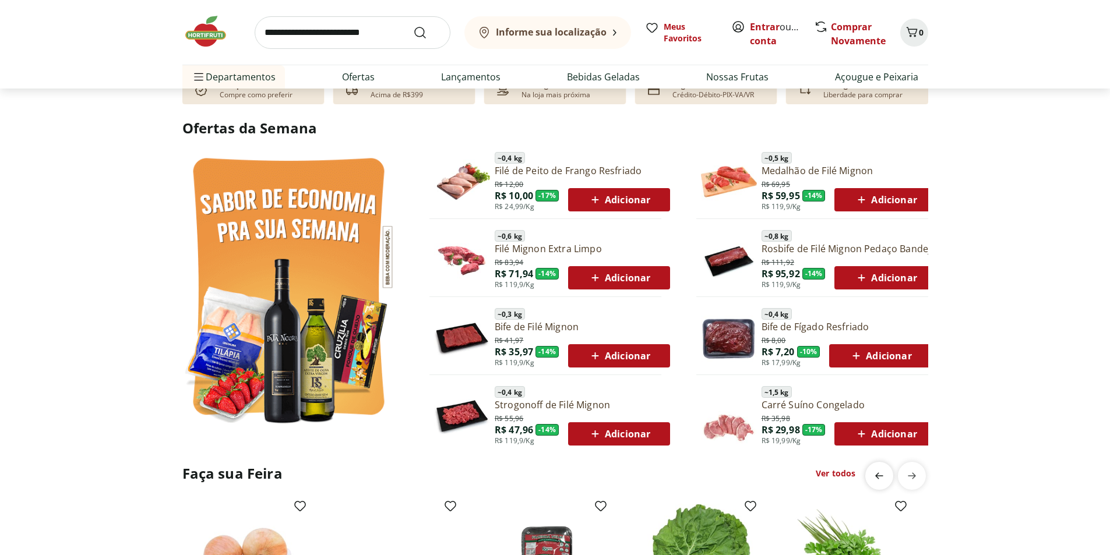
click at [878, 468] on span "previous" at bounding box center [878, 475] width 23 height 23
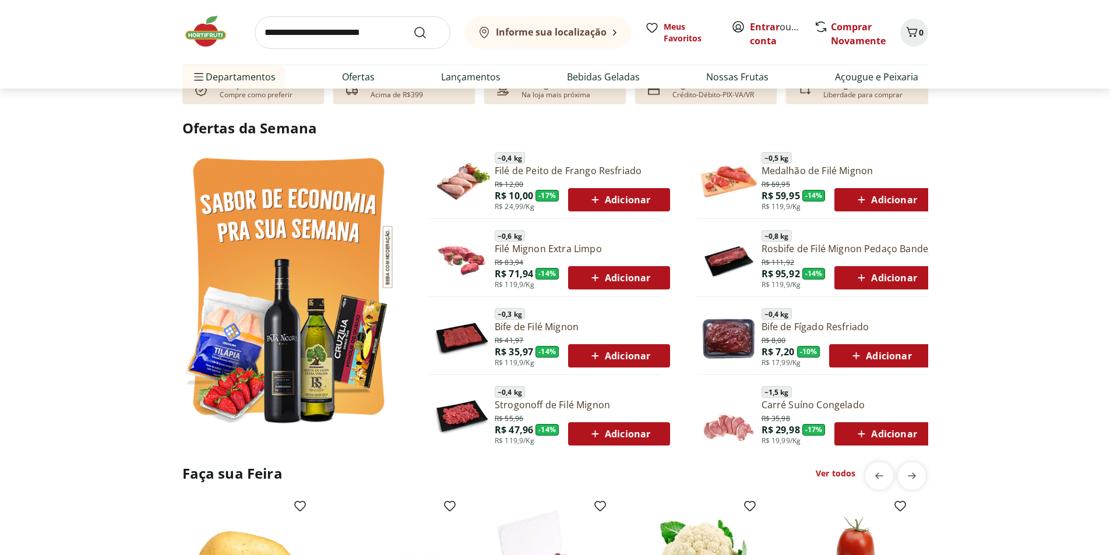
click at [285, 129] on h2 "Ofertas da Semana" at bounding box center [555, 128] width 746 height 20
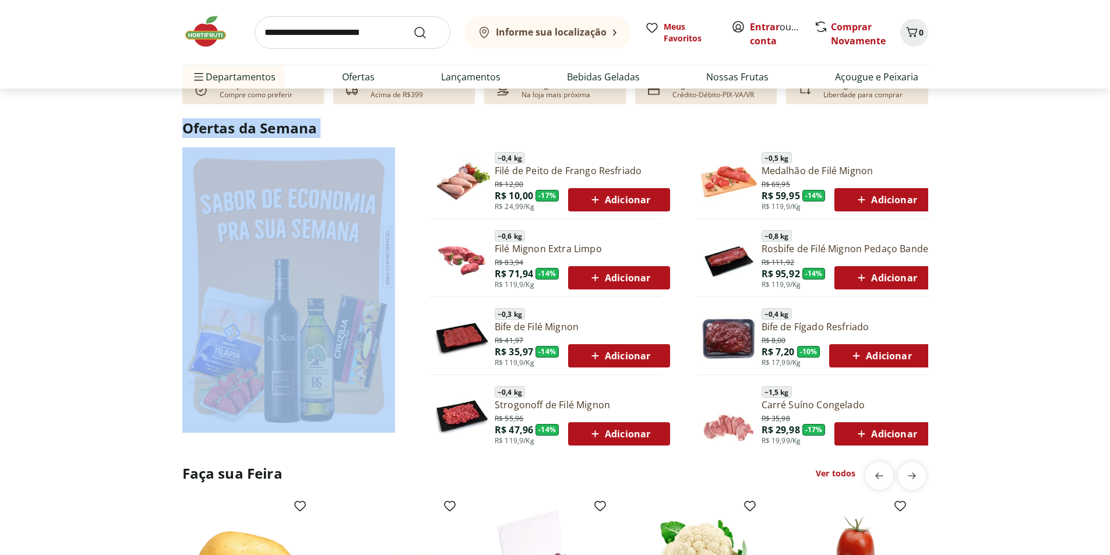
click at [285, 129] on h2 "Ofertas da Semana" at bounding box center [555, 128] width 746 height 20
copy h2 "Ofertas da Semana"
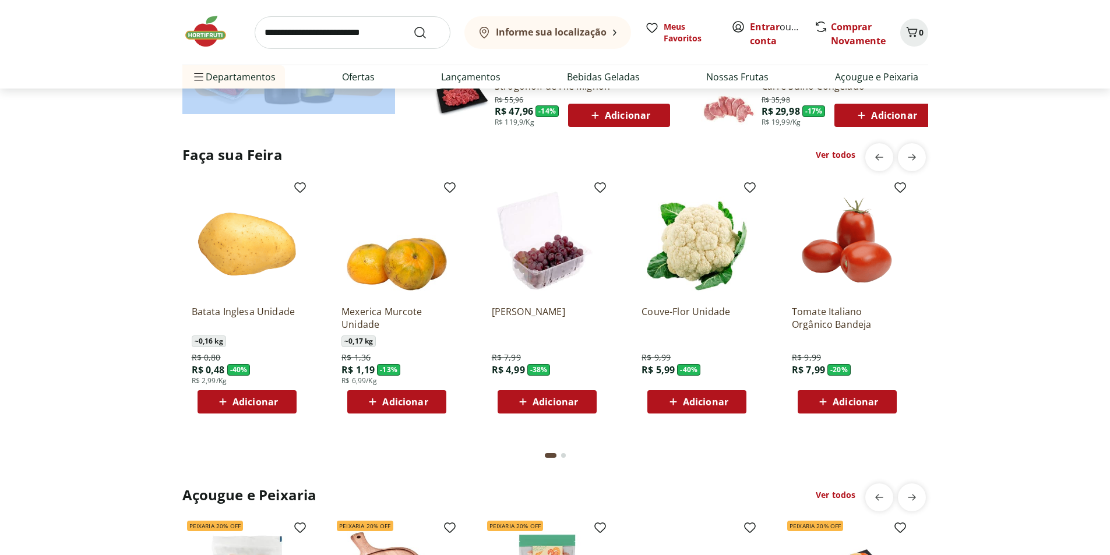
scroll to position [839, 0]
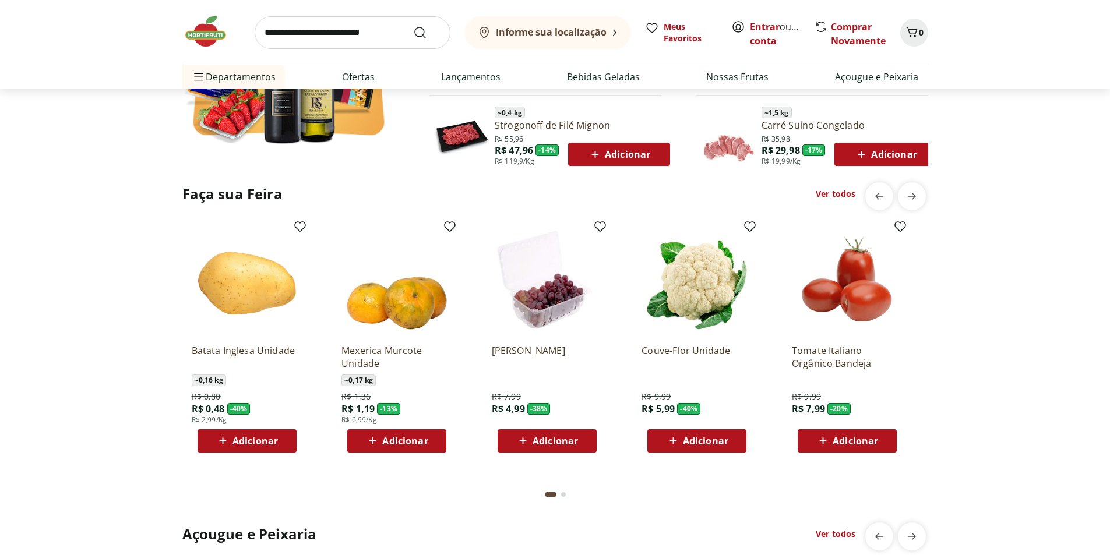
click at [274, 196] on h2 "Faça sua Feira" at bounding box center [232, 194] width 100 height 19
copy h2 "Faça sua Feira"
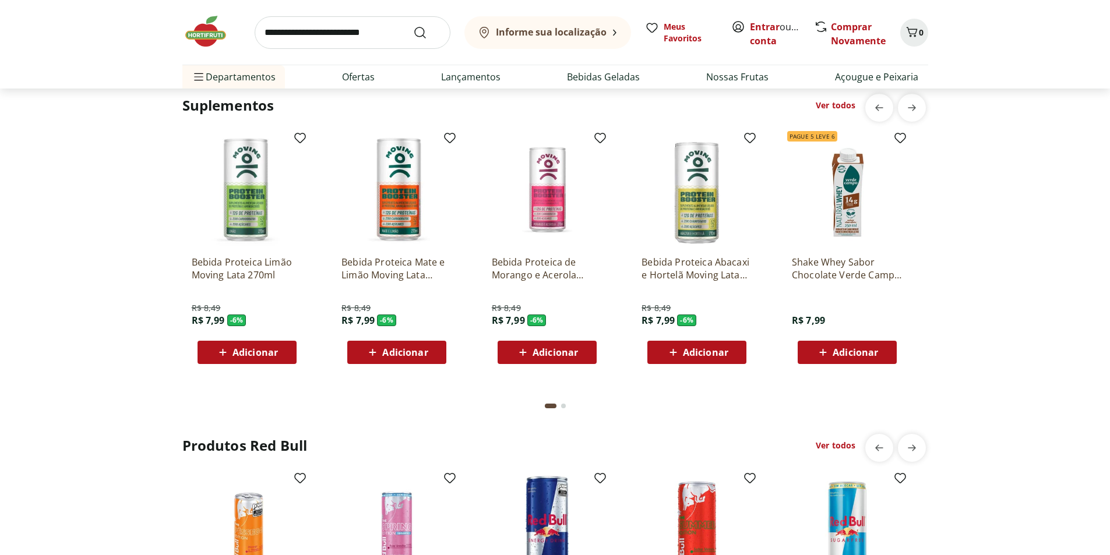
scroll to position [2097, 0]
